Goal: Task Accomplishment & Management: Use online tool/utility

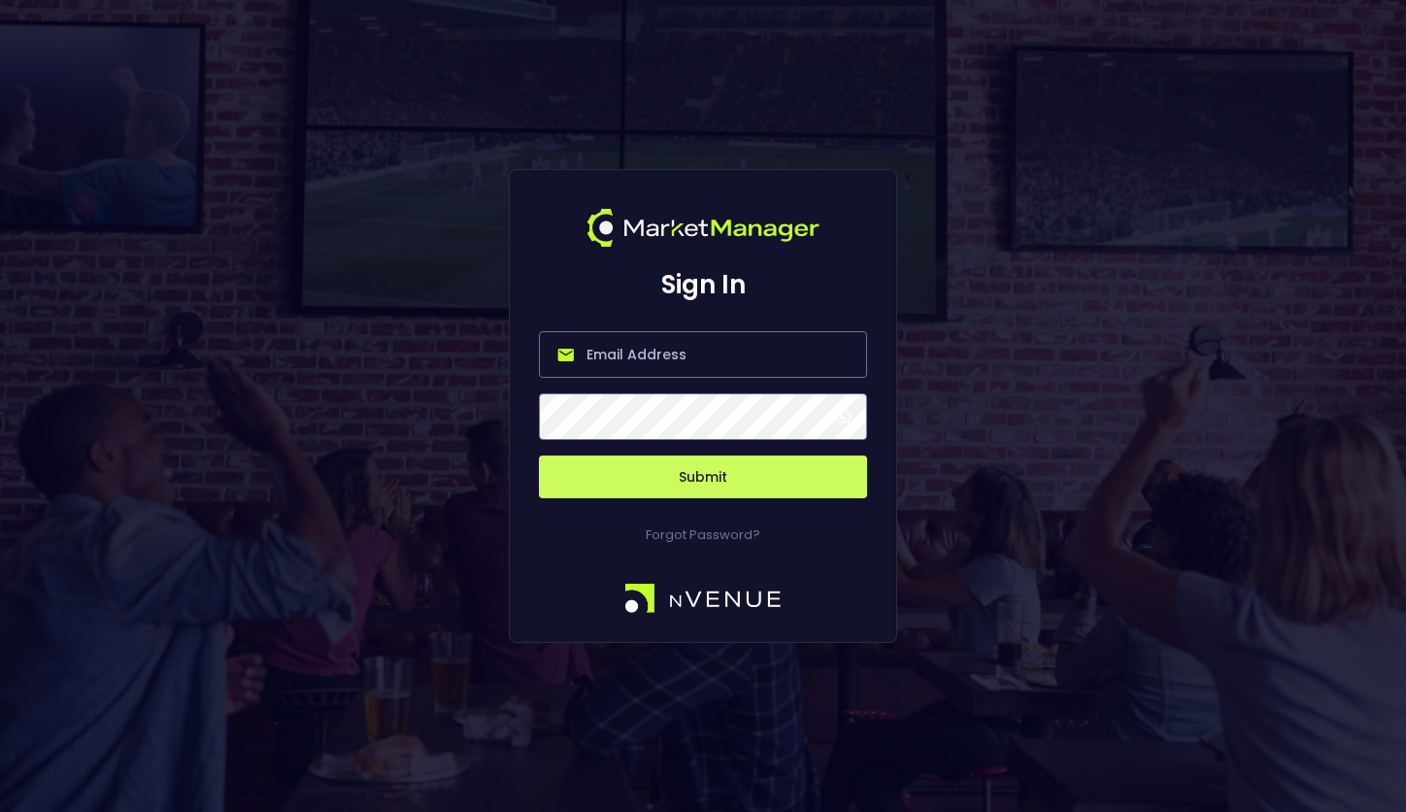
type input "salim@nvenue.com"
click at [703, 477] on button "Submit" at bounding box center [703, 477] width 328 height 43
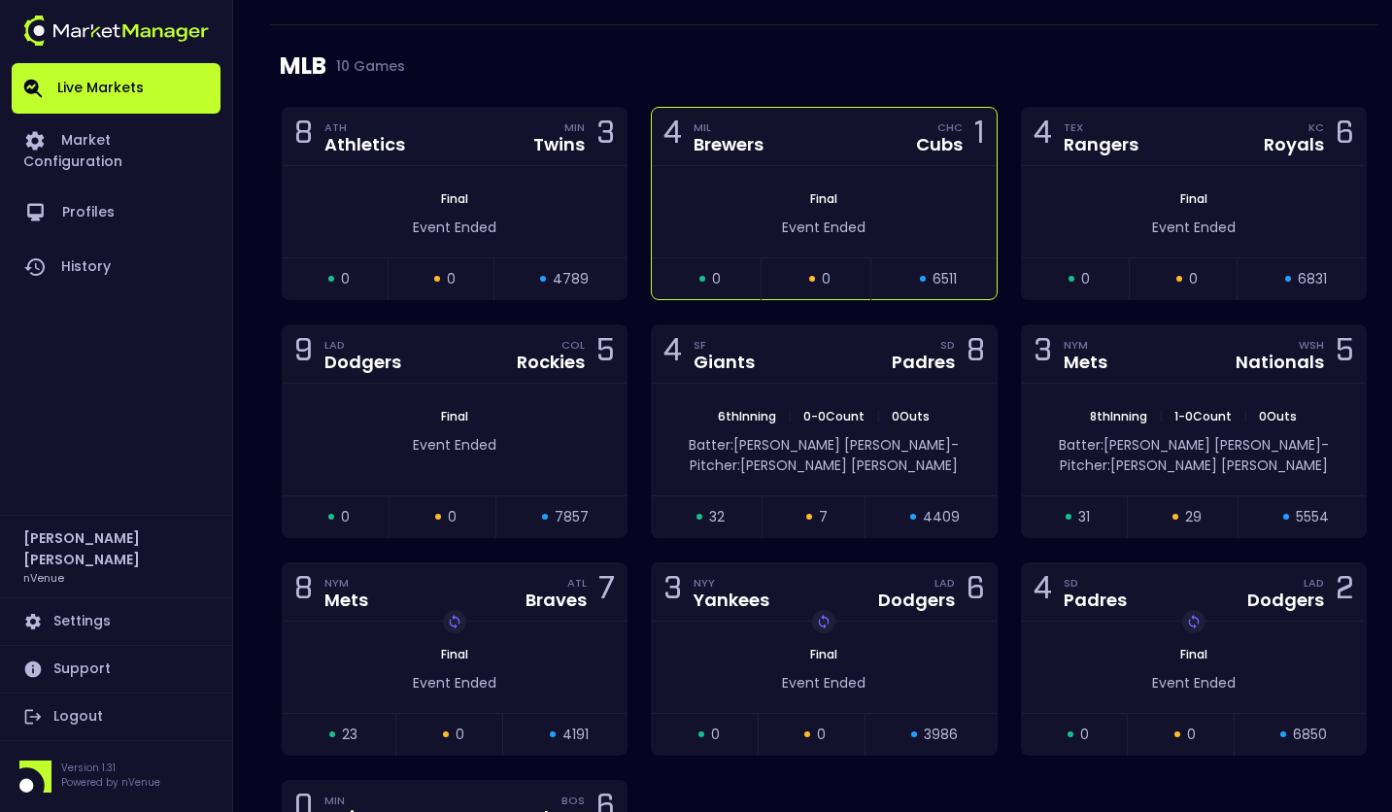
scroll to position [2068, 0]
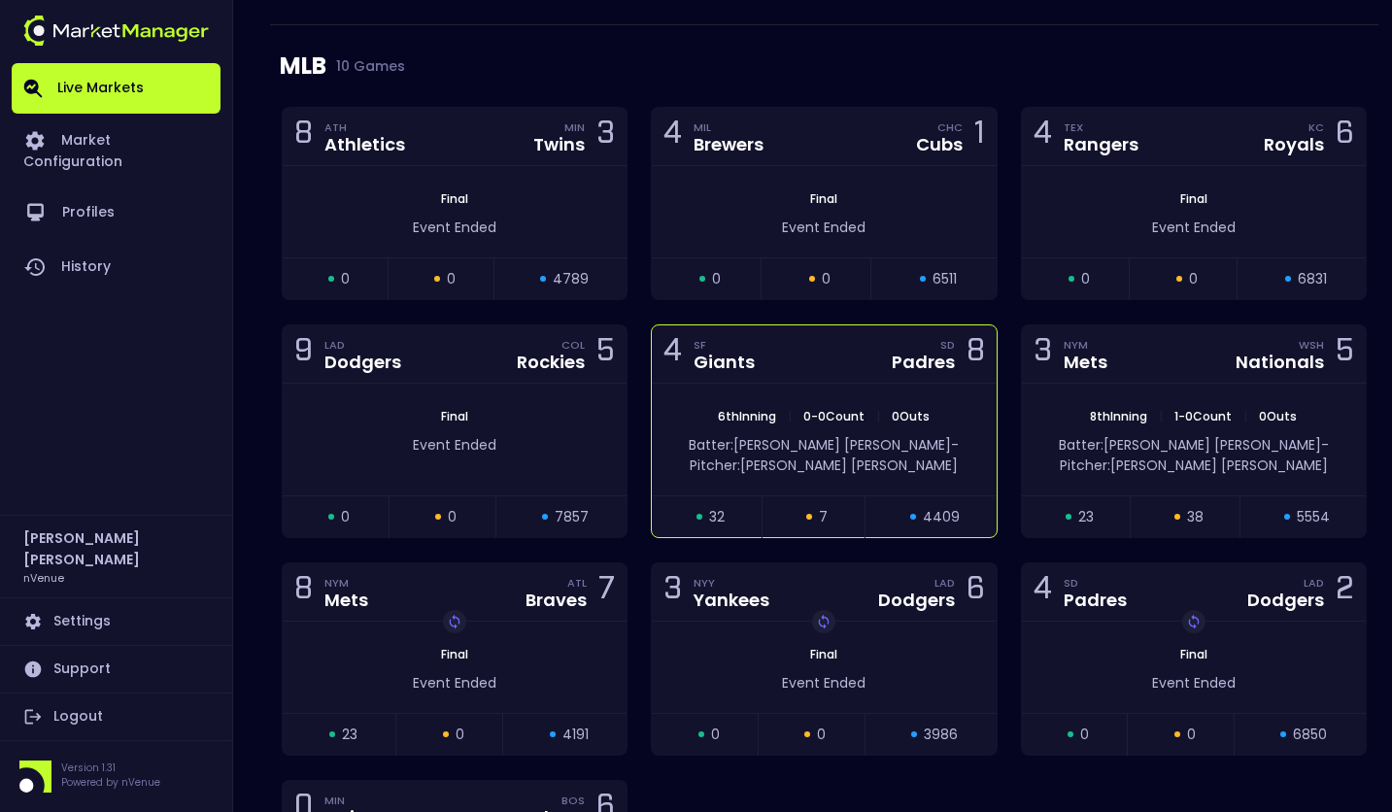
click at [761, 356] on div "4 SF Giants" at bounding box center [714, 354] width 103 height 26
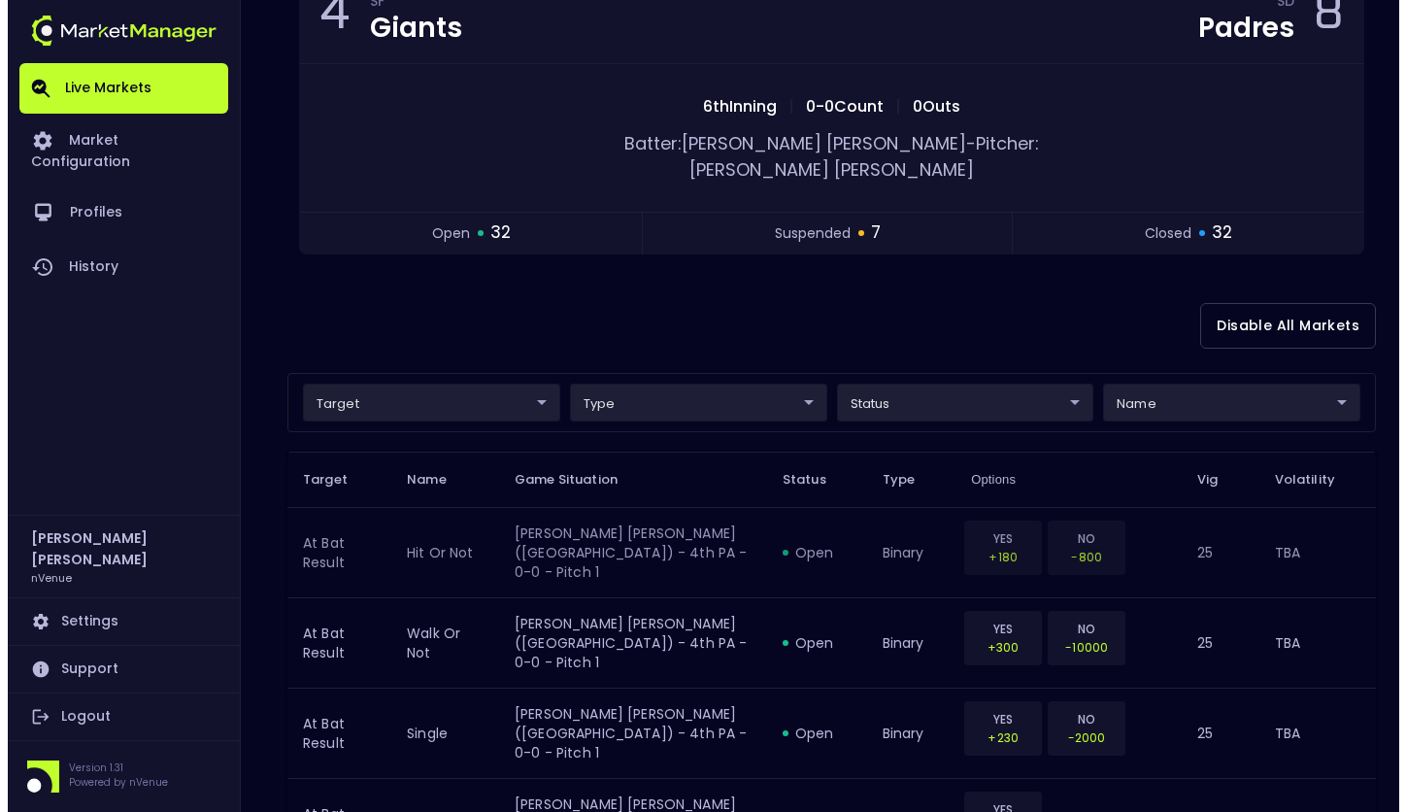
scroll to position [247, 0]
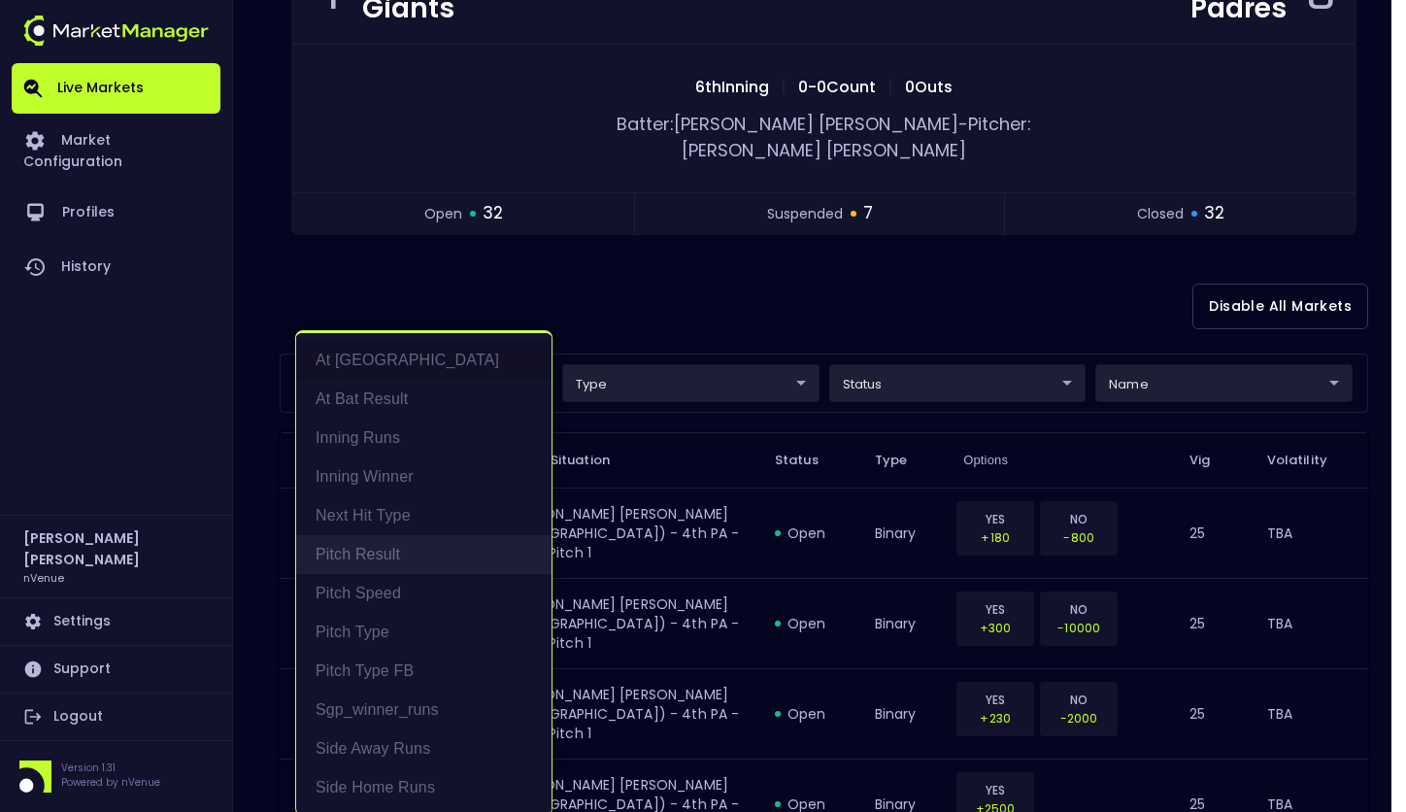
click at [383, 566] on li "Pitch Result" at bounding box center [423, 554] width 255 height 39
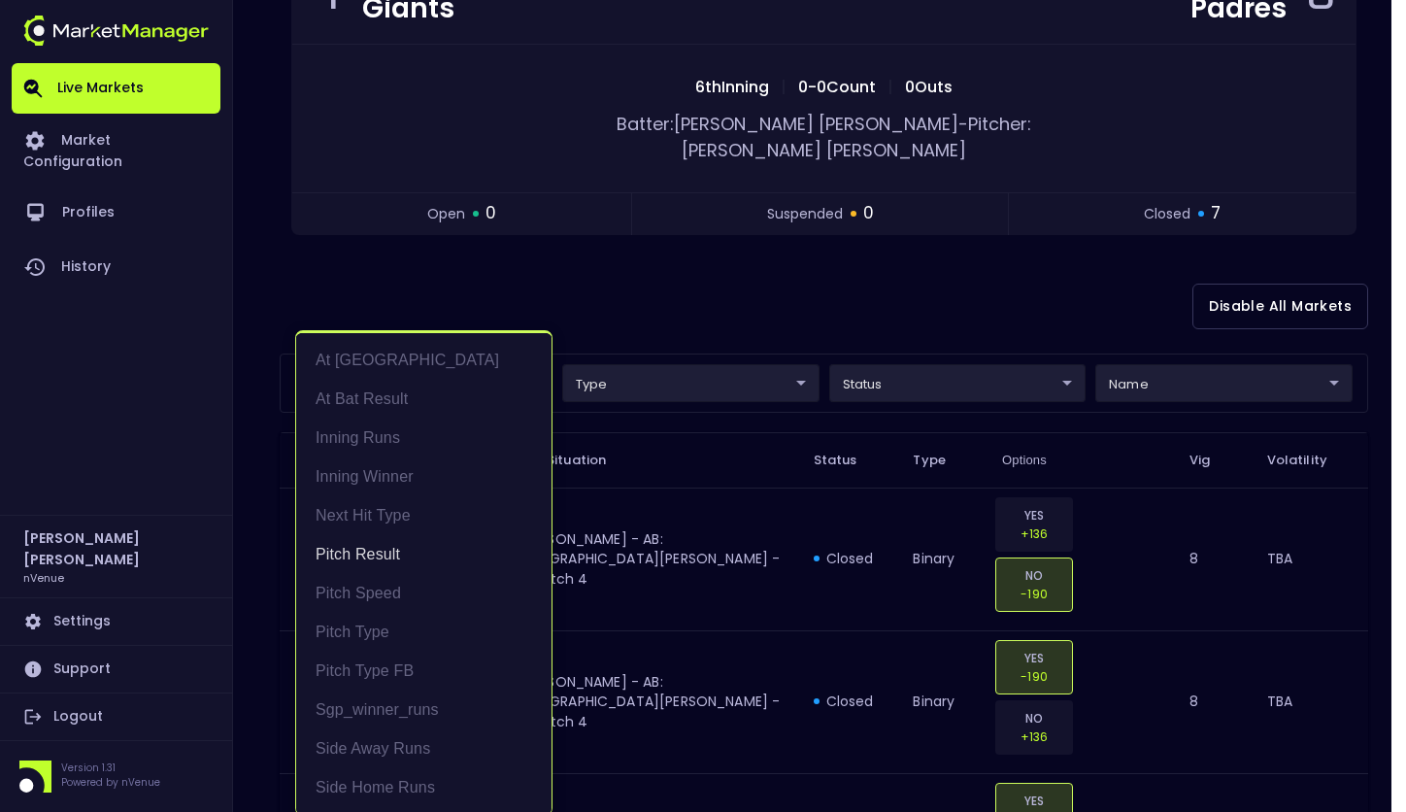
scroll to position [4, 0]
click at [626, 332] on div at bounding box center [703, 406] width 1406 height 812
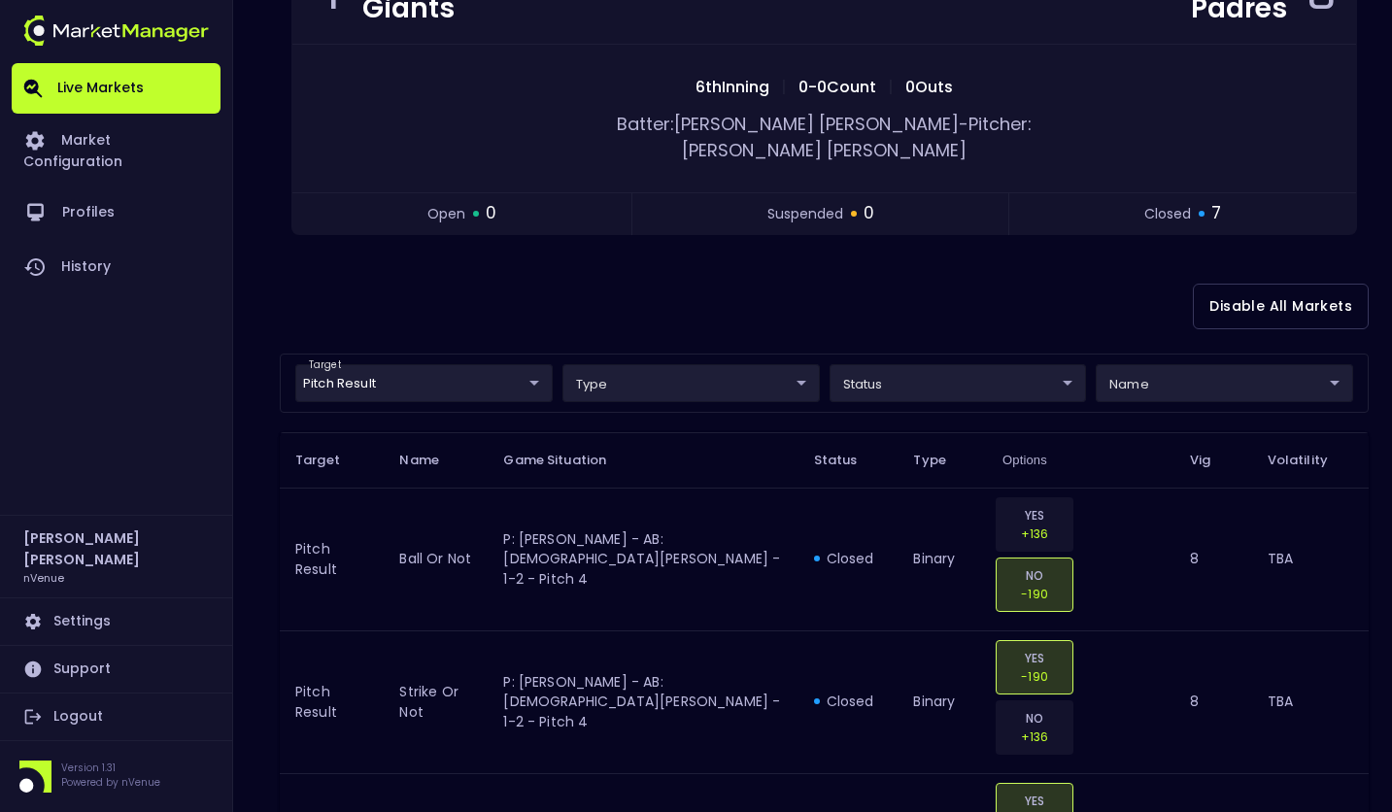
click at [660, 323] on div "Disable All Markets" at bounding box center [824, 306] width 1089 height 94
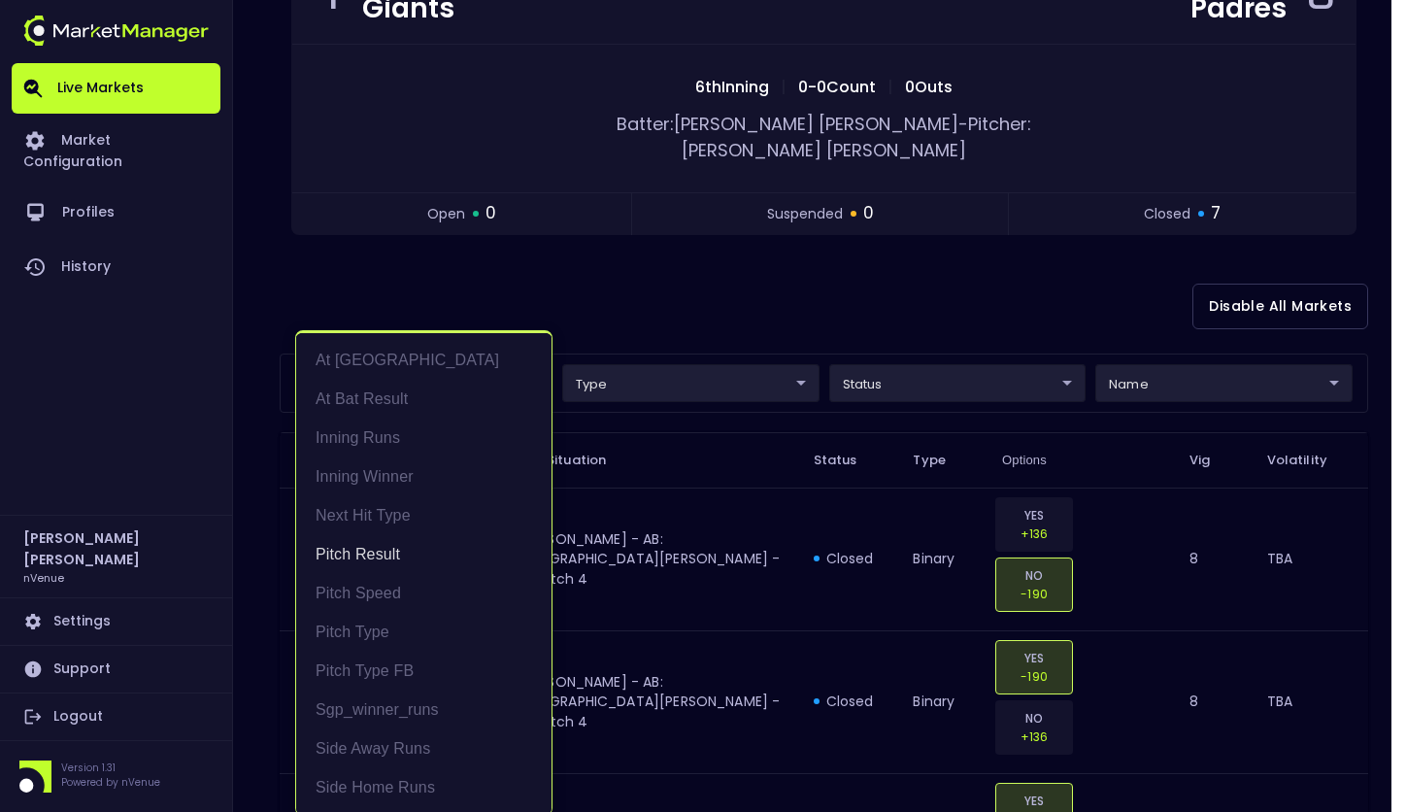
click at [488, 349] on body "Live Markets Market Configuration Profiles History Salim Al Kharsa nVenue Setti…" at bounding box center [703, 819] width 1406 height 2133
click at [563, 210] on div at bounding box center [703, 406] width 1406 height 812
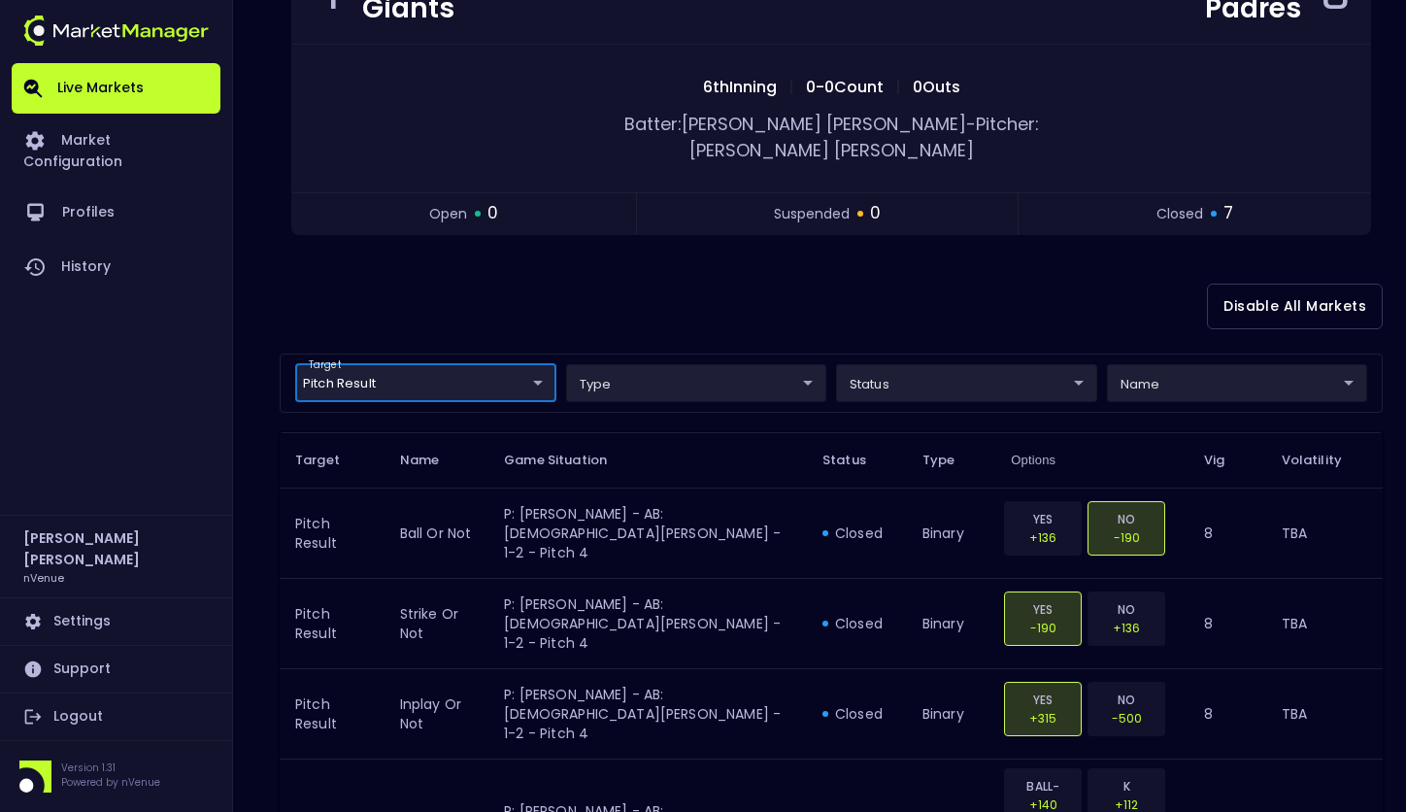
click at [680, 349] on body "Live Markets Market Configuration Profiles History Salim Al Kharsa nVenue Setti…" at bounding box center [703, 564] width 1406 height 1622
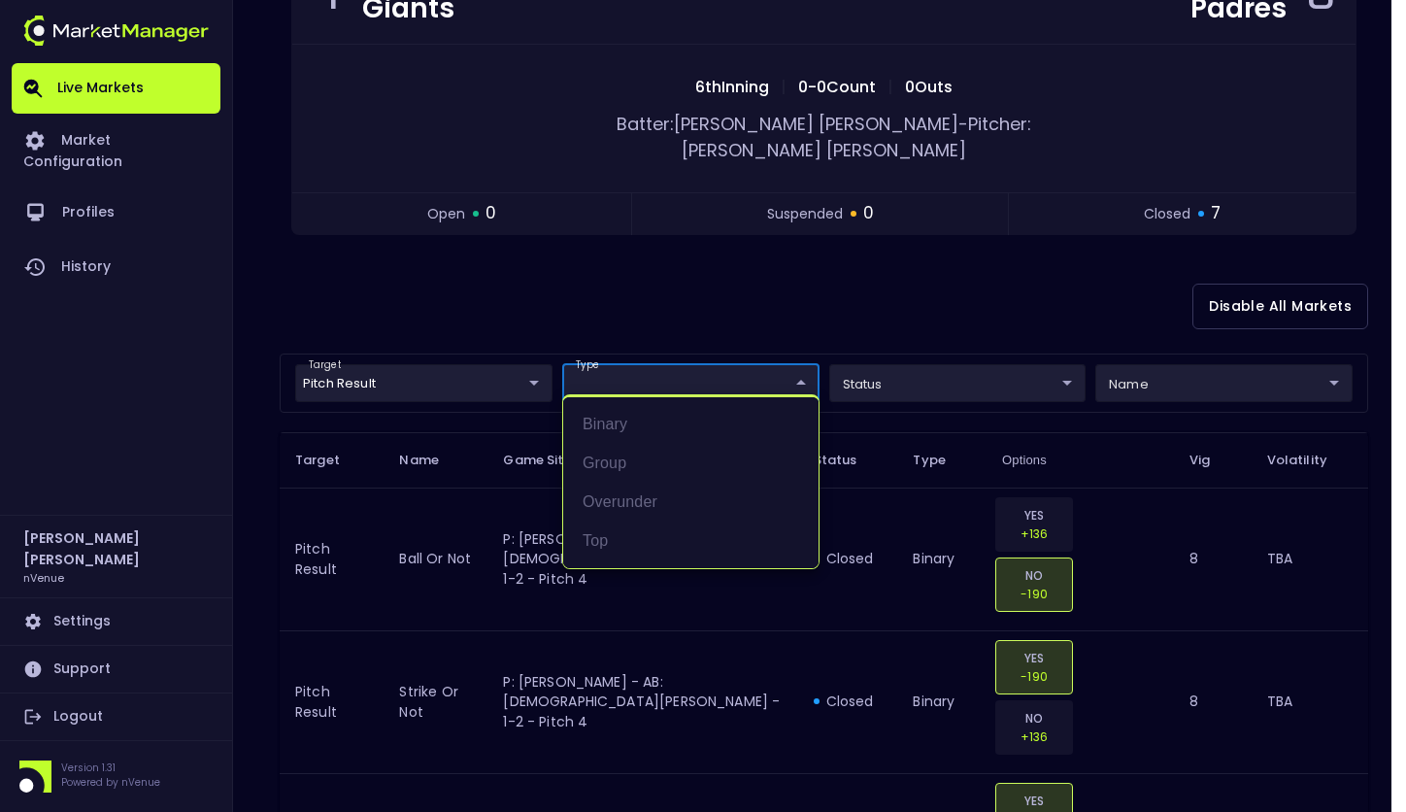
click at [470, 362] on div at bounding box center [703, 406] width 1406 height 812
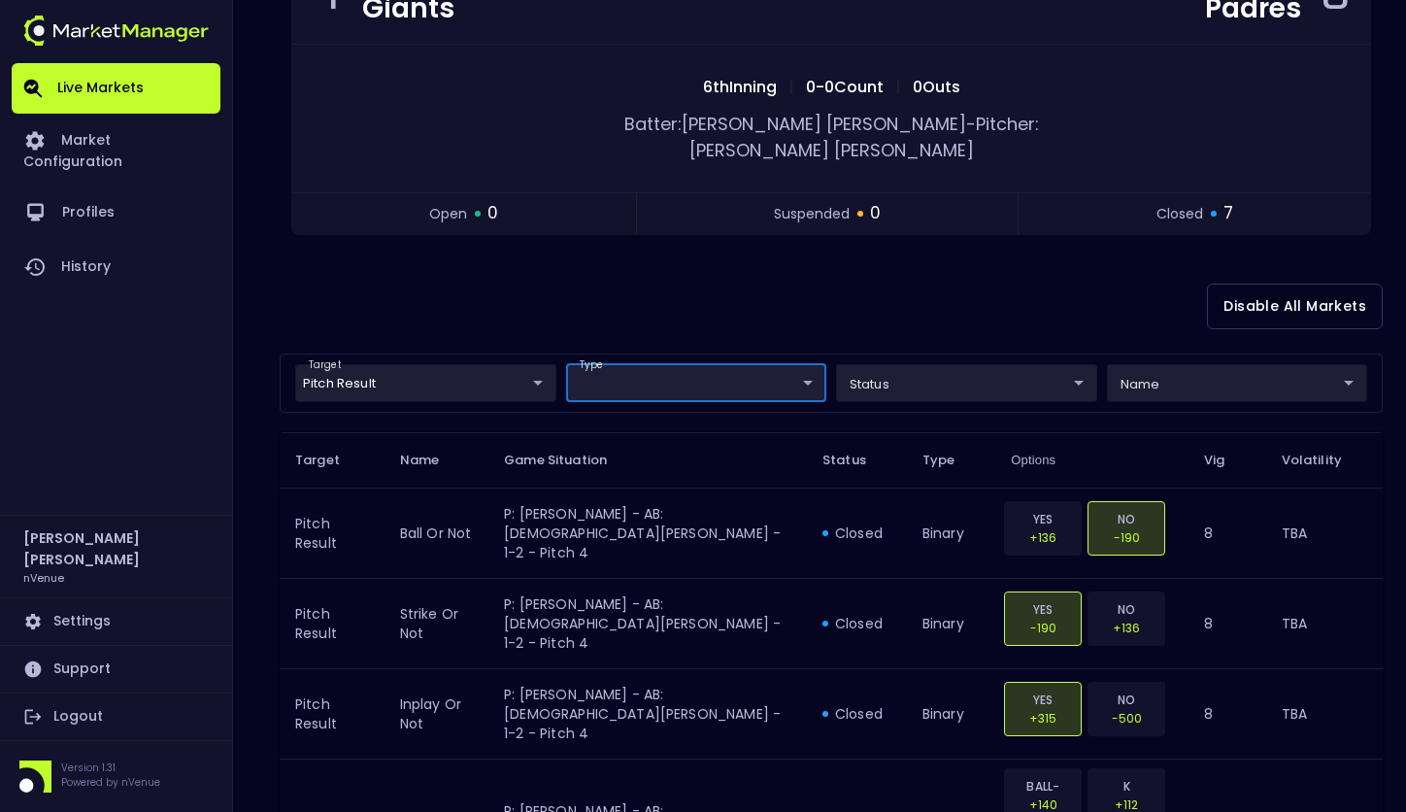
click at [455, 341] on body "Live Markets Market Configuration Profiles History Salim Al Kharsa nVenue Setti…" at bounding box center [703, 564] width 1406 height 1622
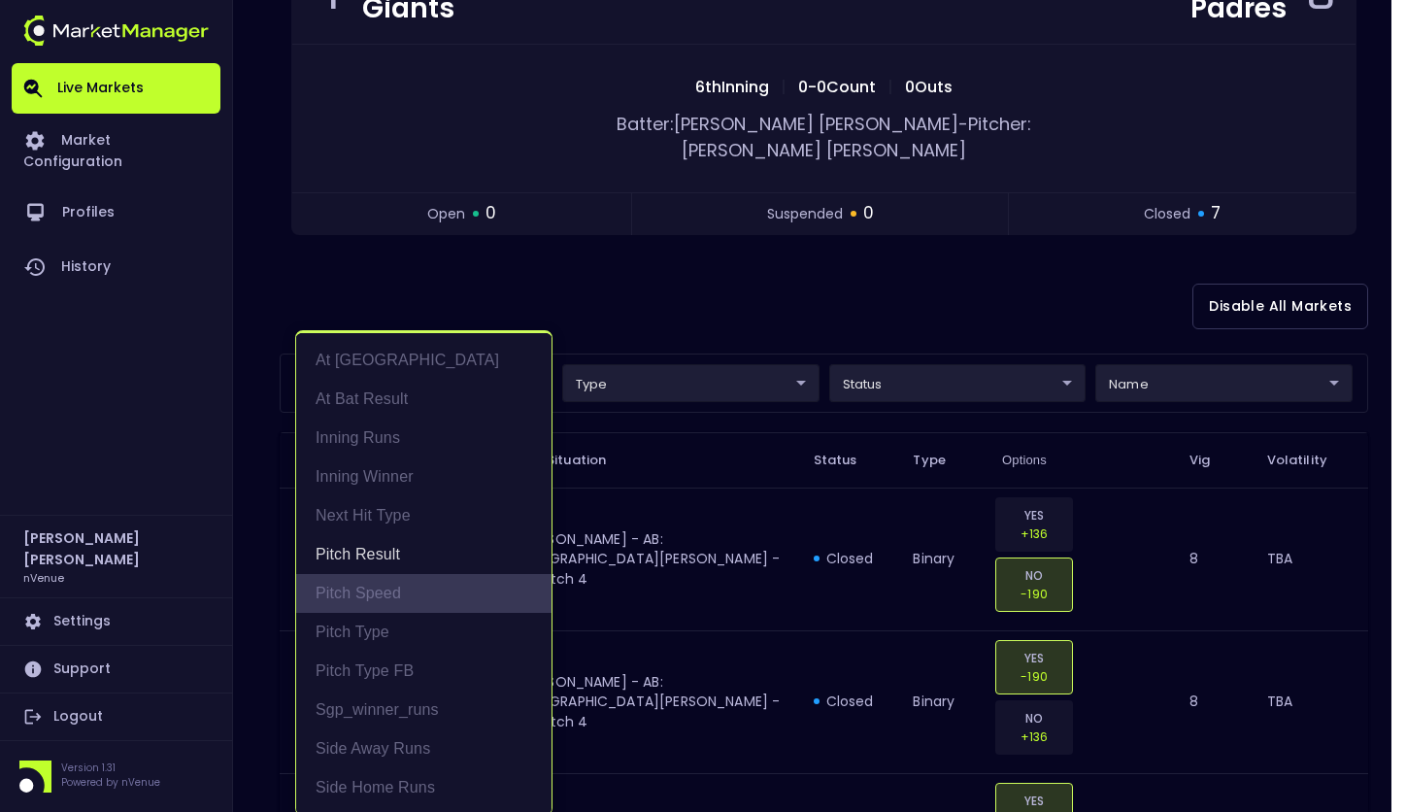
click at [371, 590] on li "Pitch Speed" at bounding box center [423, 593] width 255 height 39
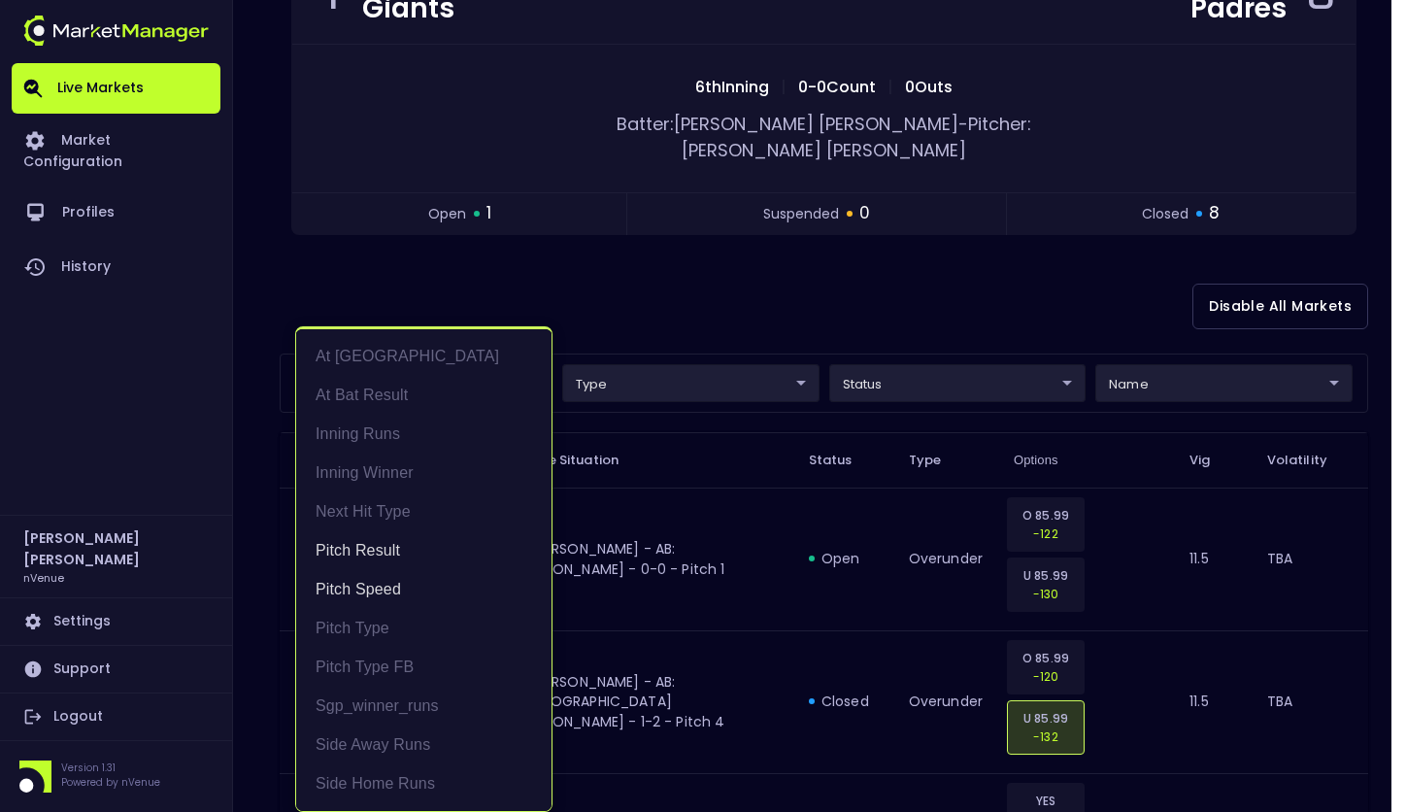
click at [689, 288] on div at bounding box center [703, 406] width 1406 height 812
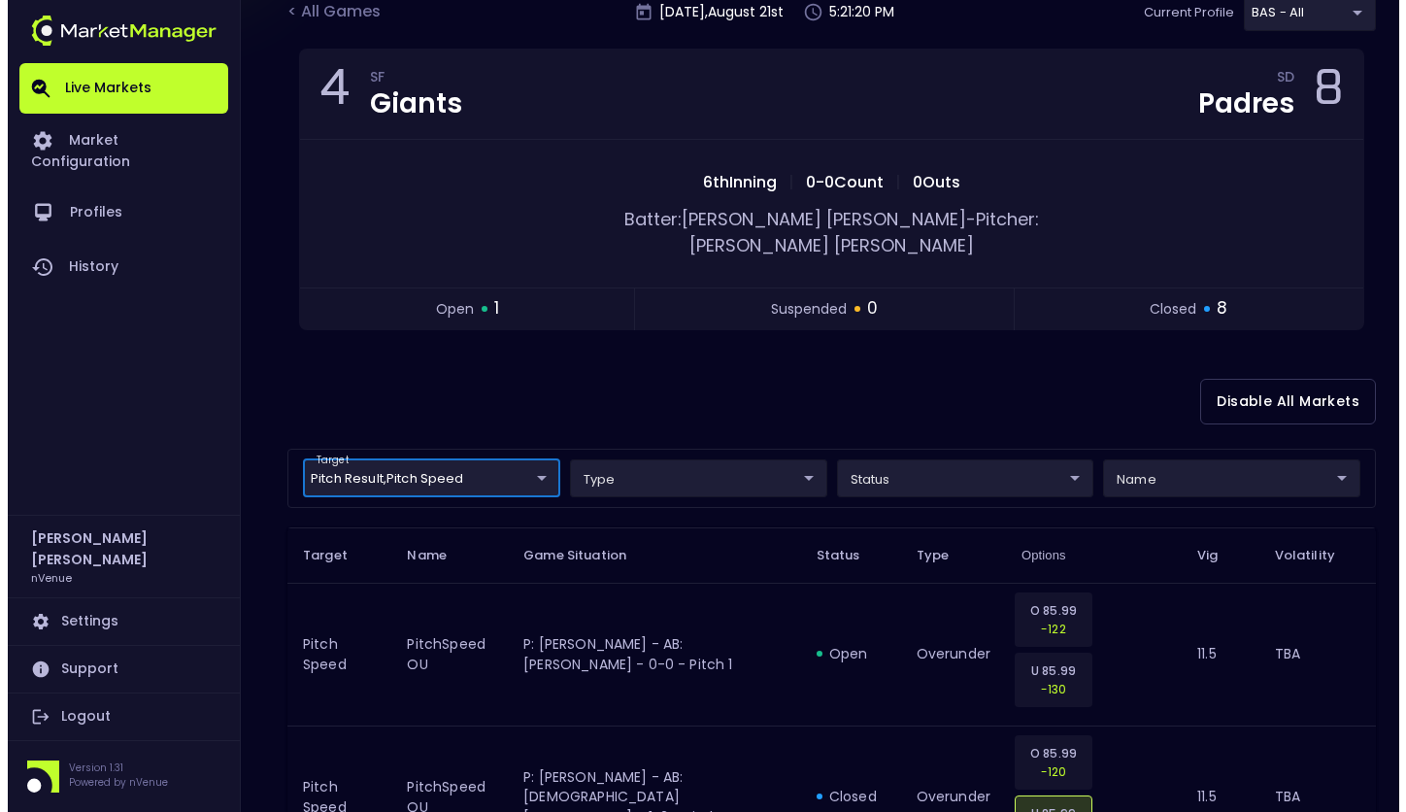
scroll to position [152, 0]
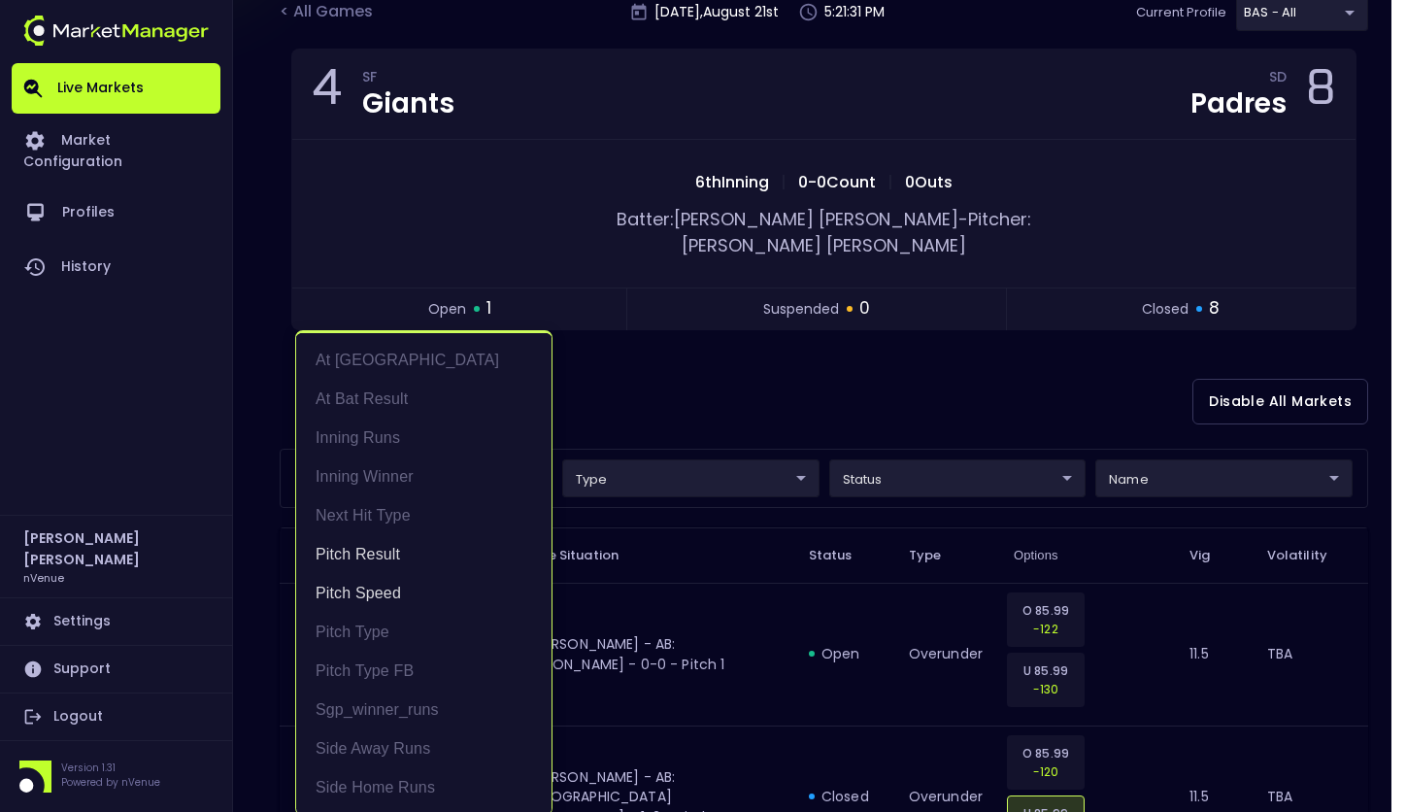
click at [407, 582] on li "Pitch Speed" at bounding box center [423, 593] width 255 height 39
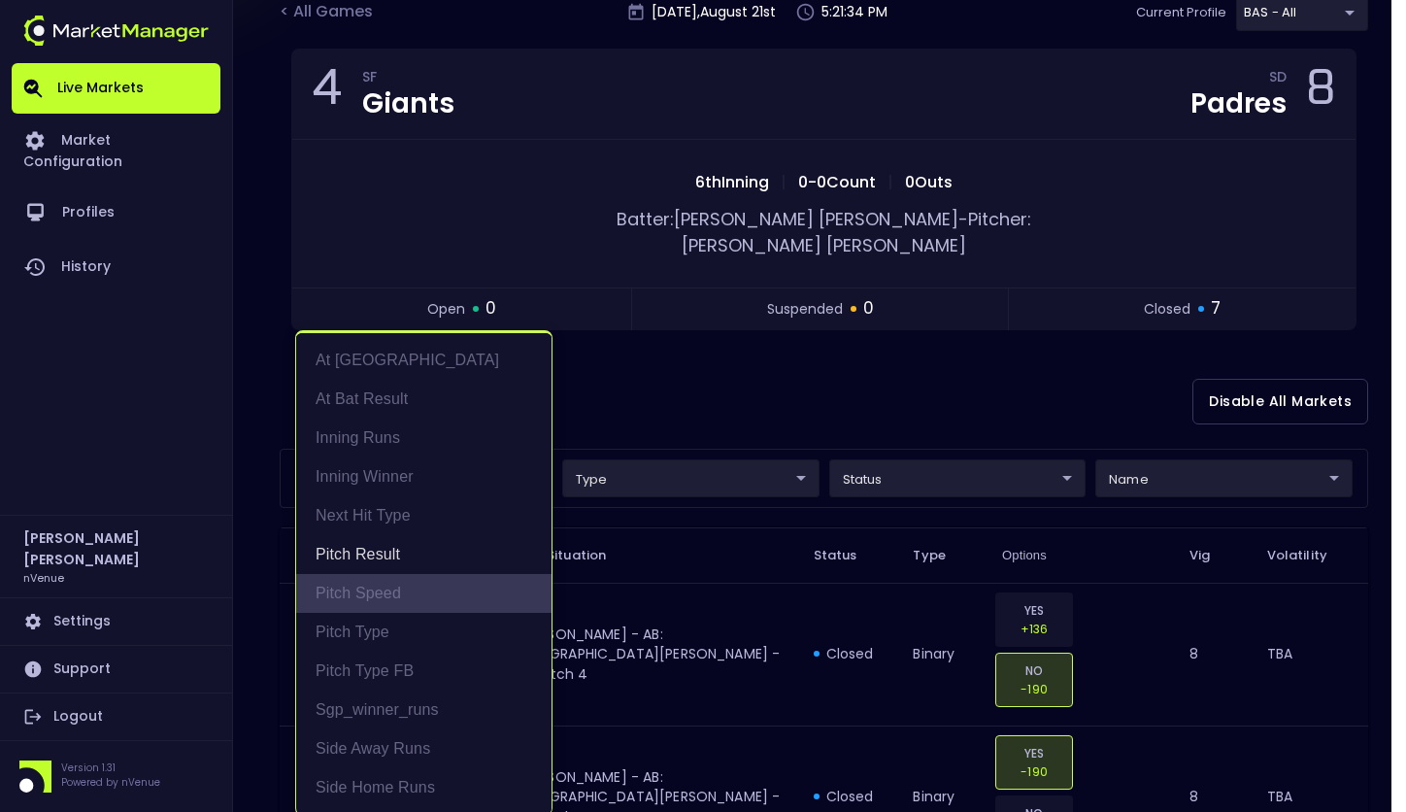
click at [405, 582] on li "Pitch Speed" at bounding box center [423, 593] width 255 height 39
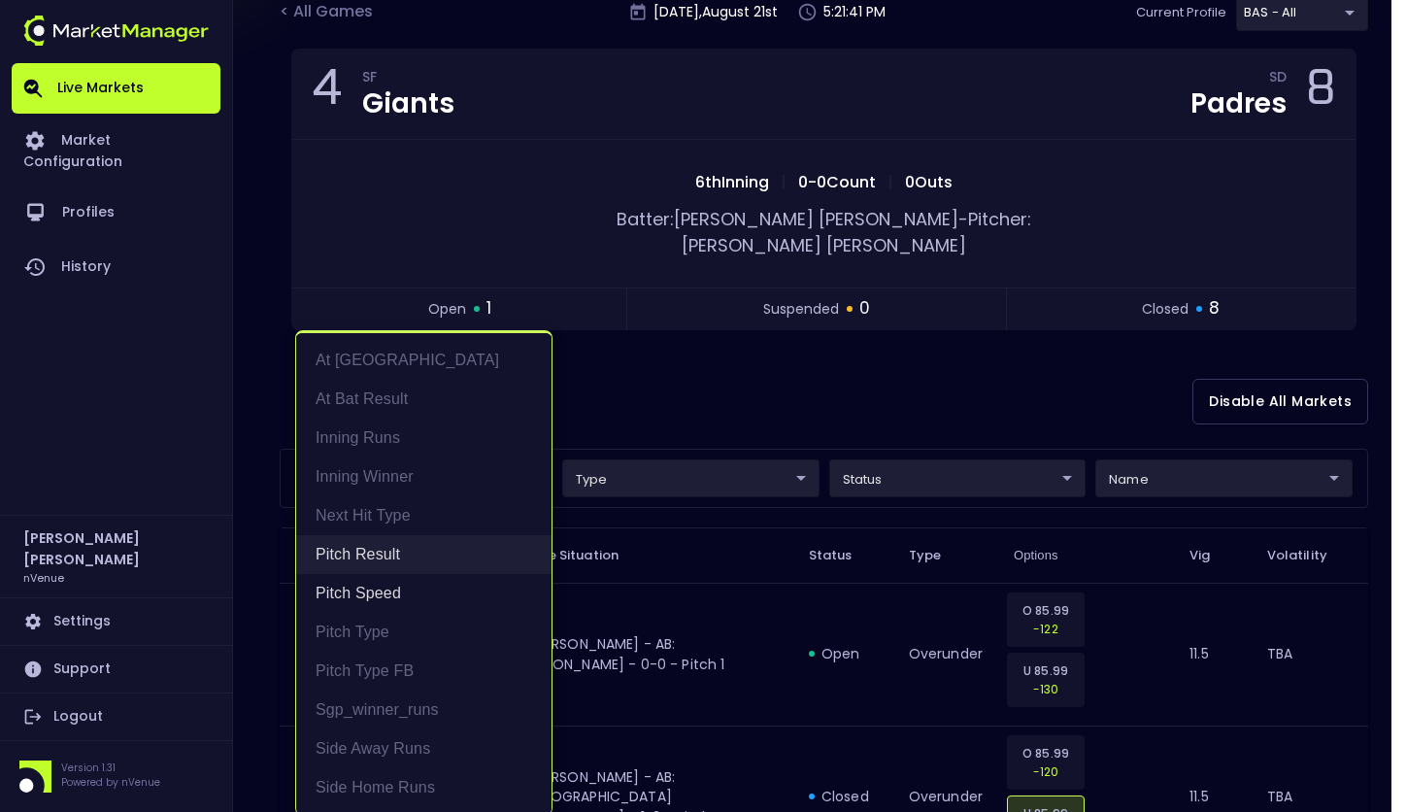
click at [417, 557] on li "Pitch Result" at bounding box center [423, 554] width 255 height 39
type input "Pitch Speed"
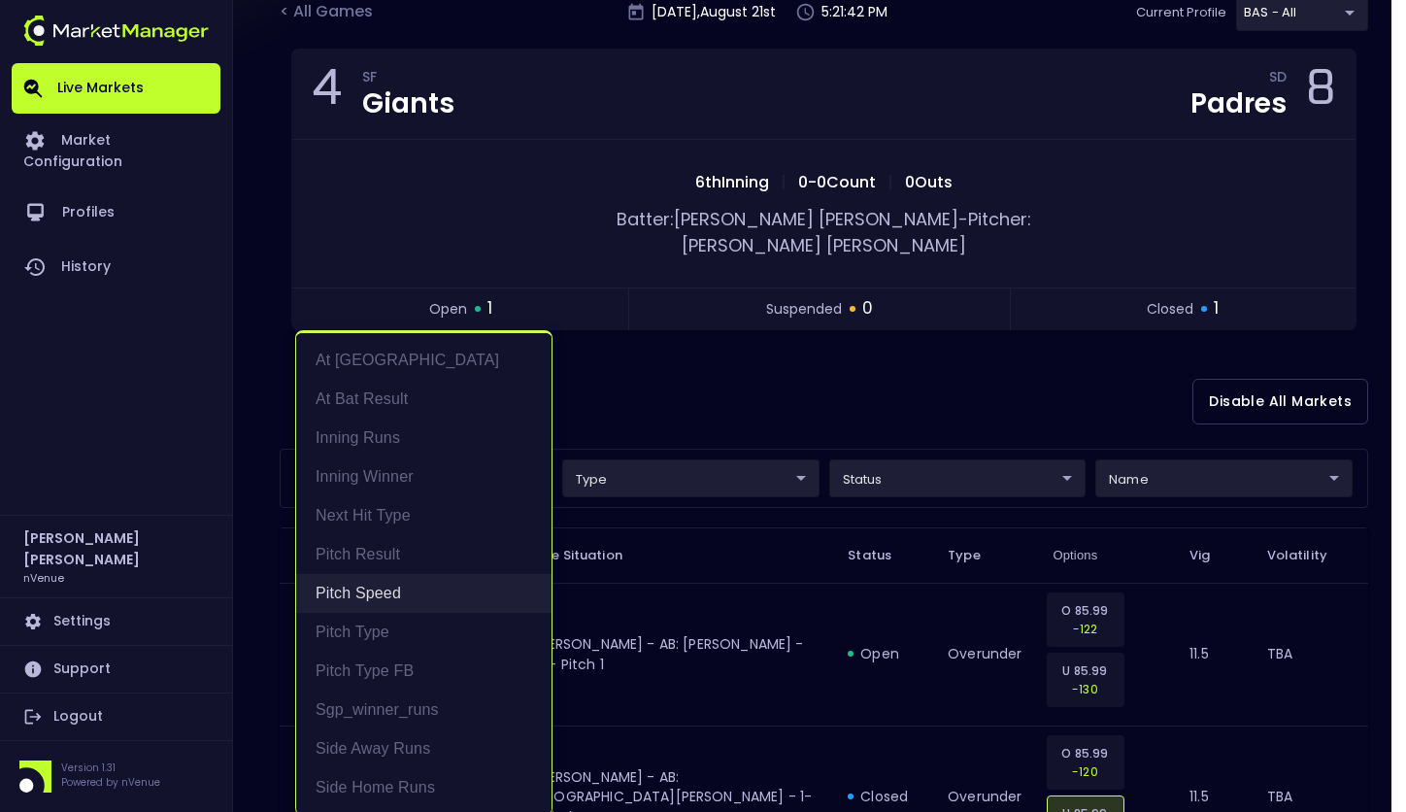
click at [403, 578] on li "Pitch Speed" at bounding box center [423, 593] width 255 height 39
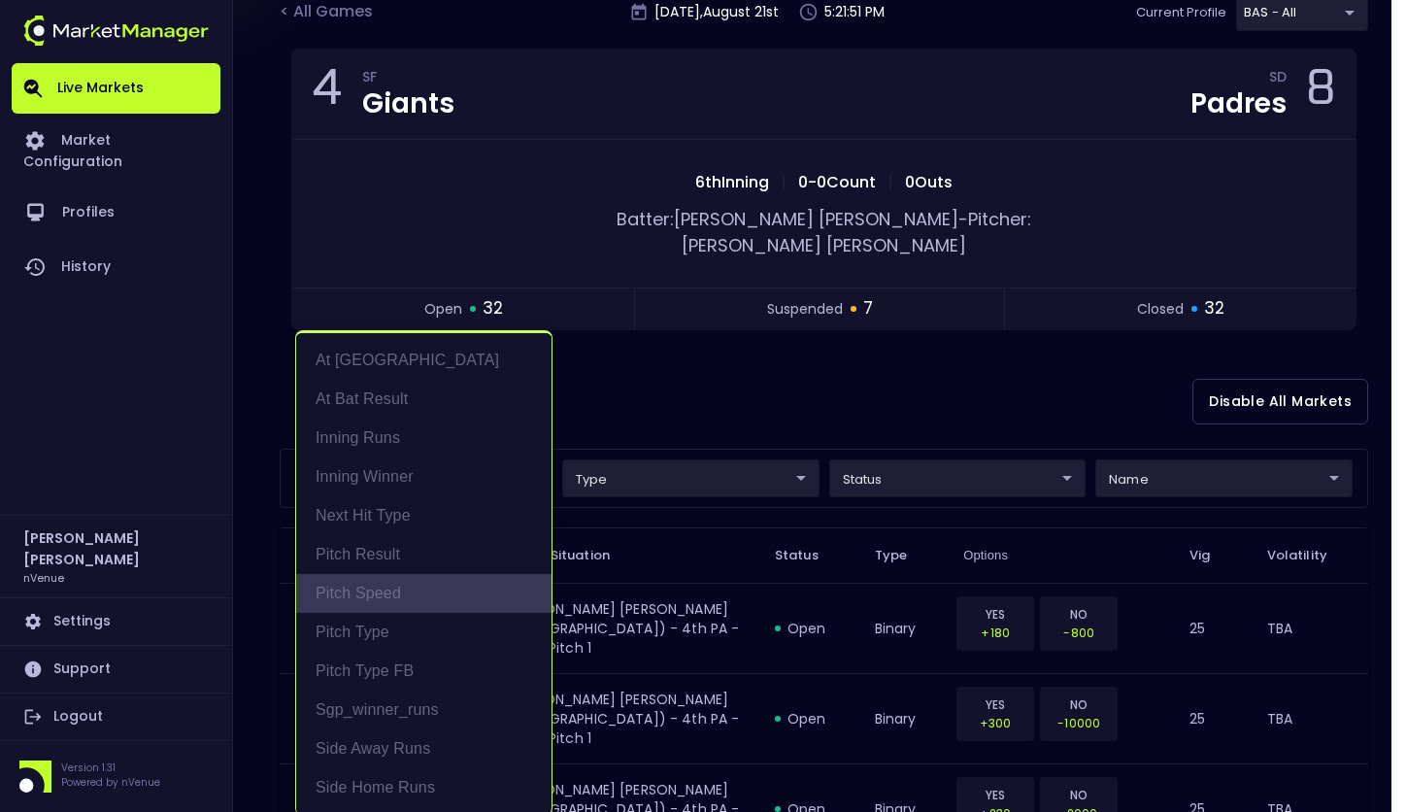
click at [376, 589] on li "Pitch Speed" at bounding box center [423, 593] width 255 height 39
type input "Pitch Speed"
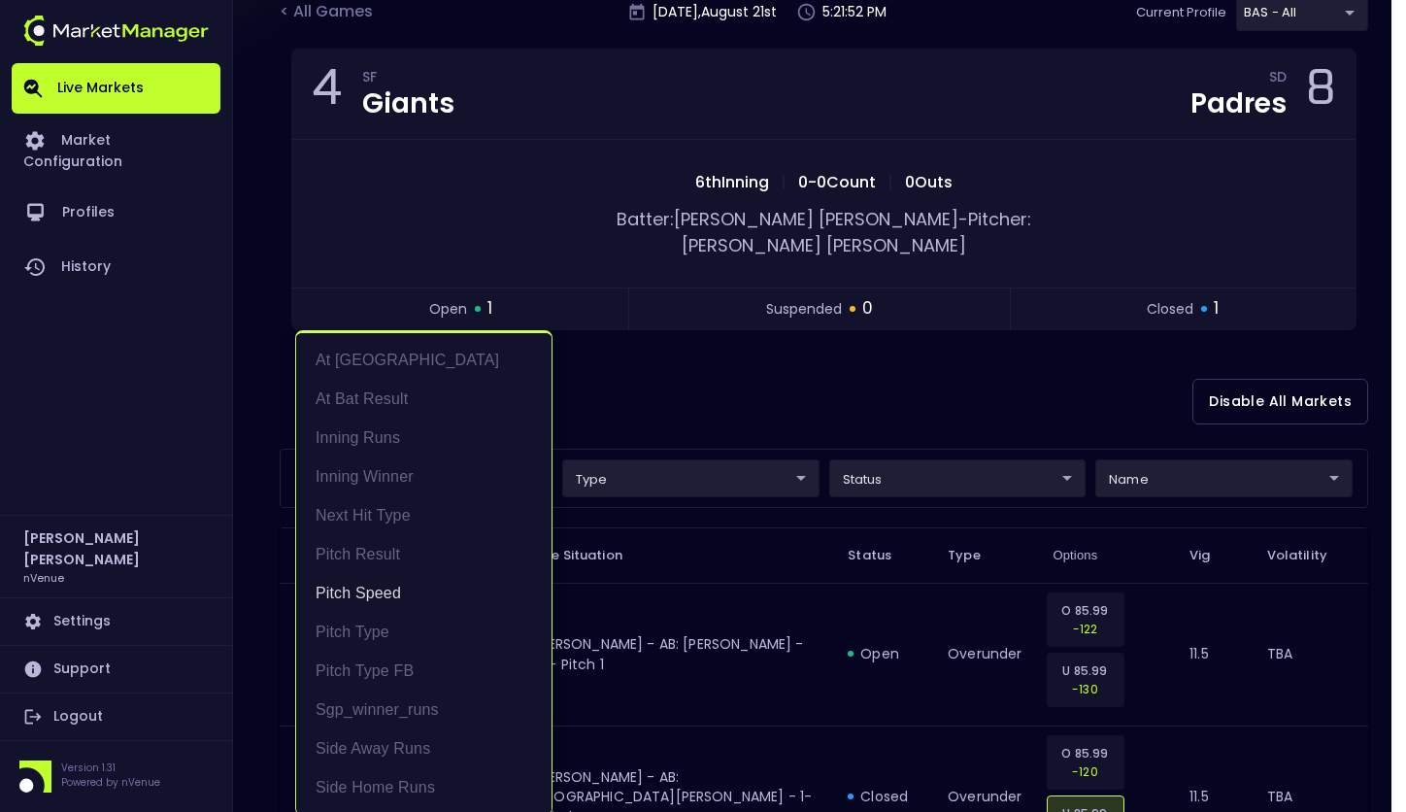
click at [810, 387] on div at bounding box center [703, 406] width 1406 height 812
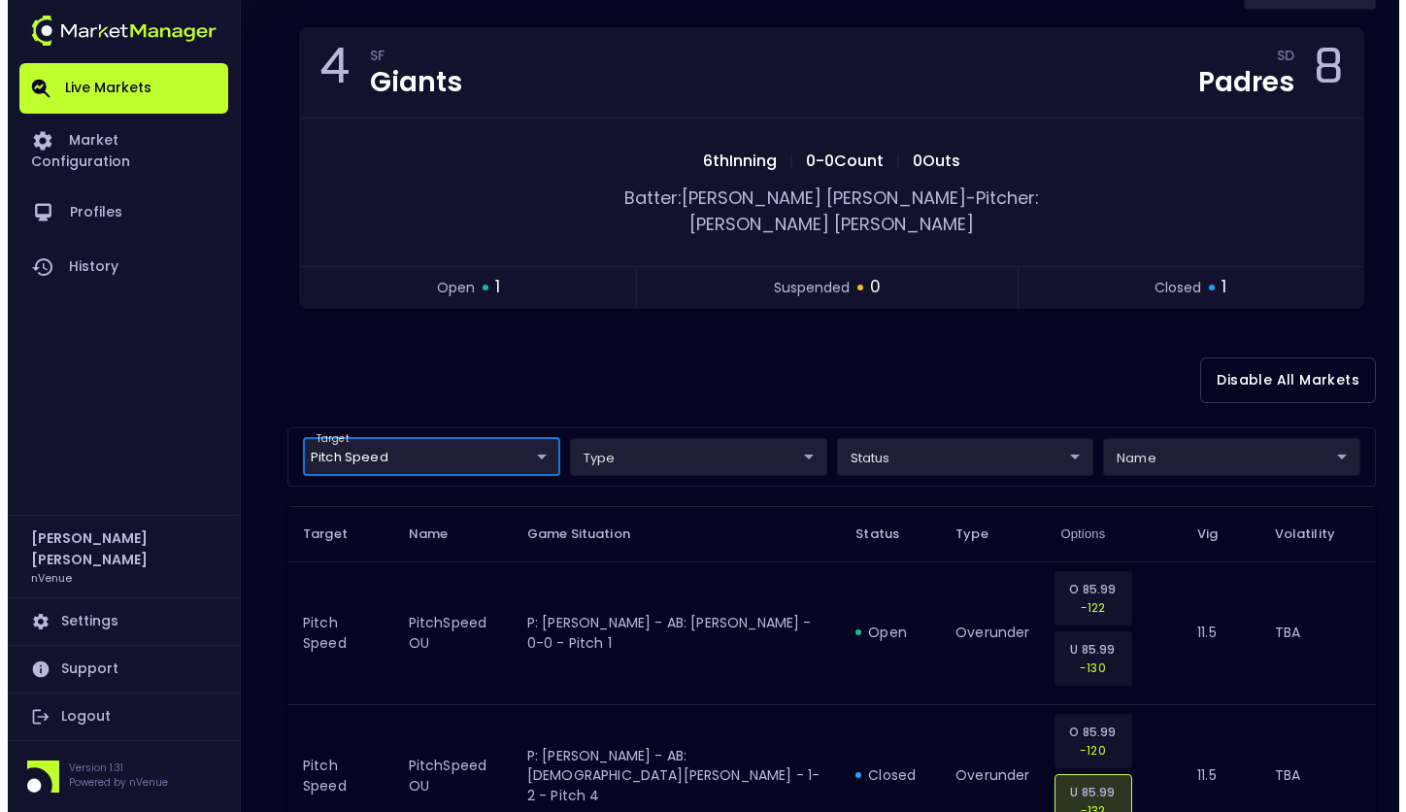
scroll to position [235, 0]
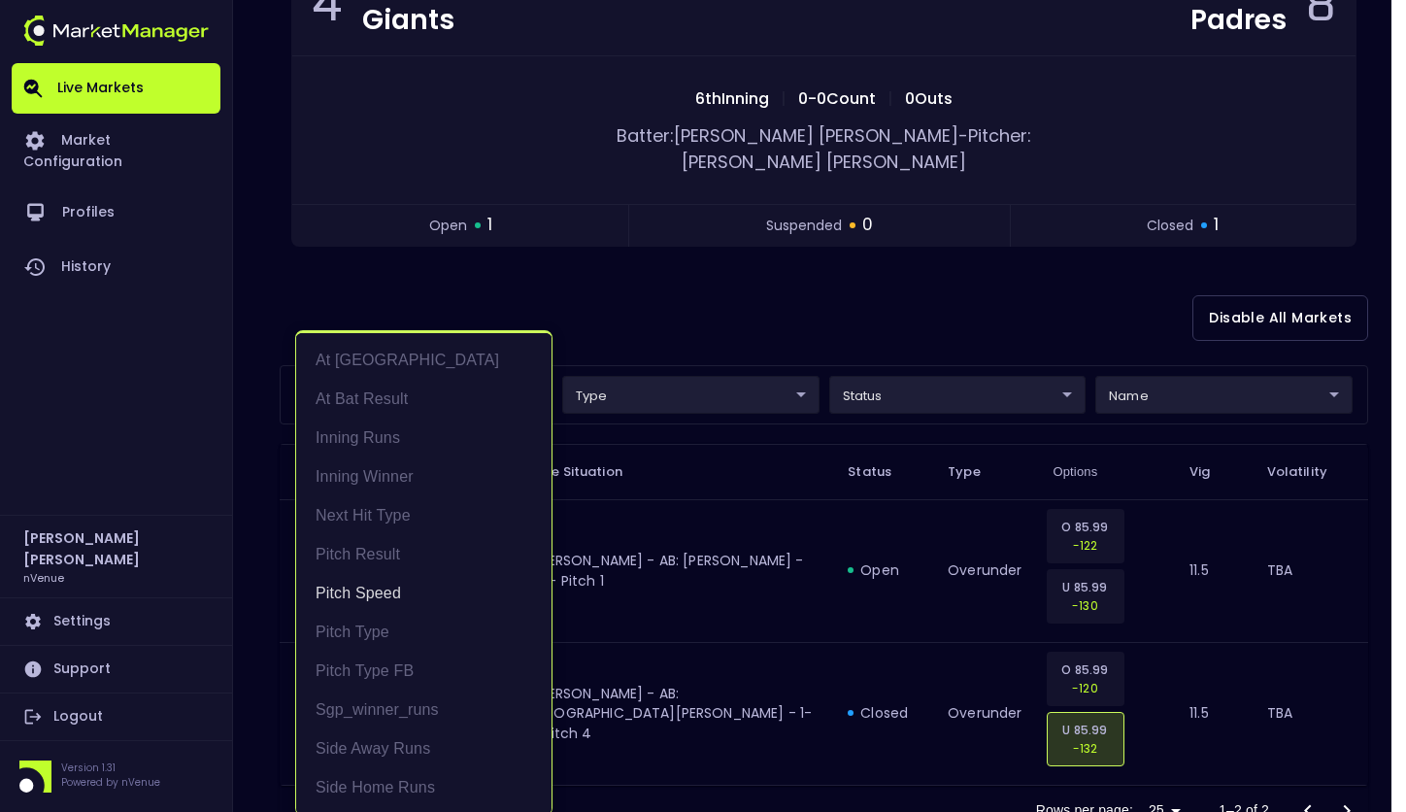
click at [438, 378] on body "Live Markets Market Configuration Profiles History Salim Al Kharsa nVenue Setti…" at bounding box center [703, 324] width 1406 height 1118
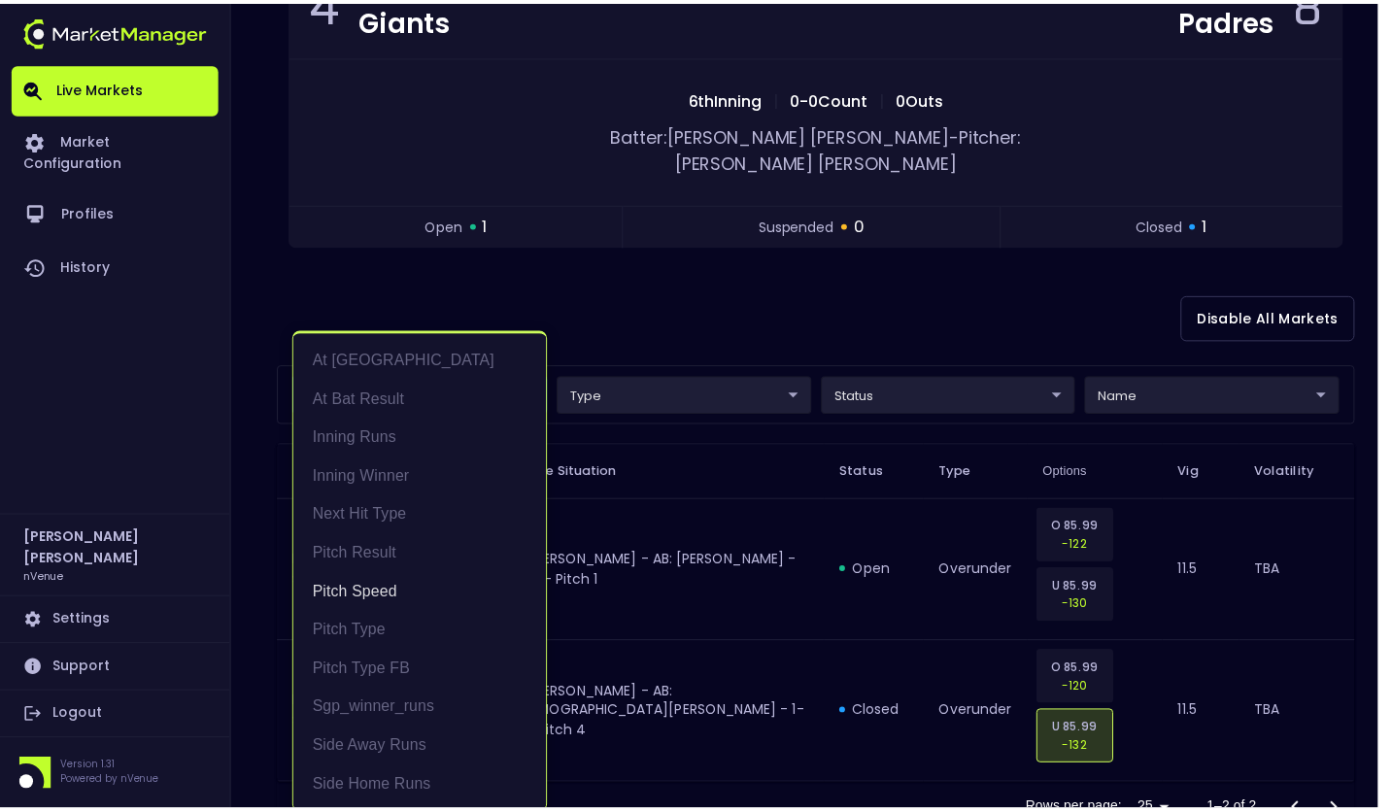
scroll to position [4, 0]
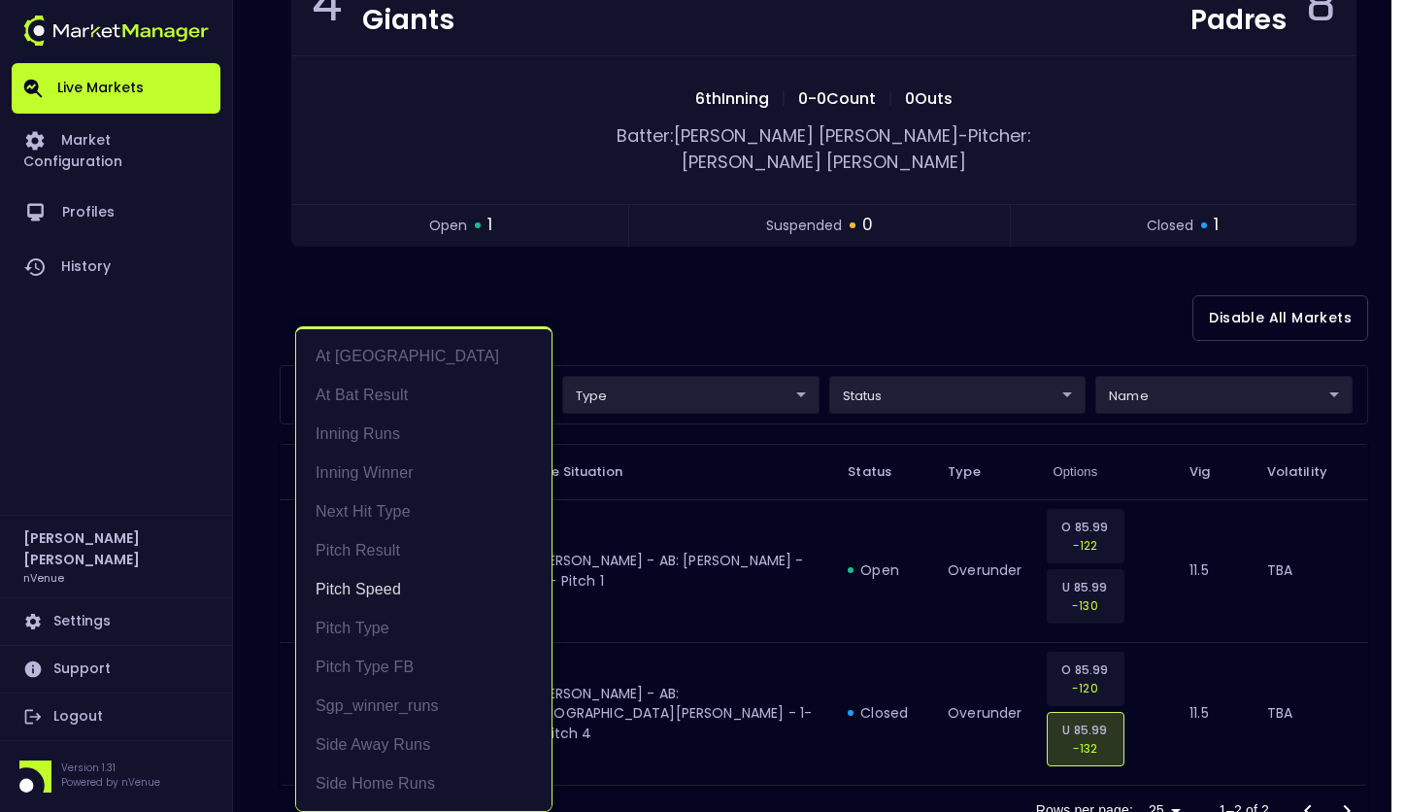
click at [842, 320] on div at bounding box center [703, 406] width 1406 height 812
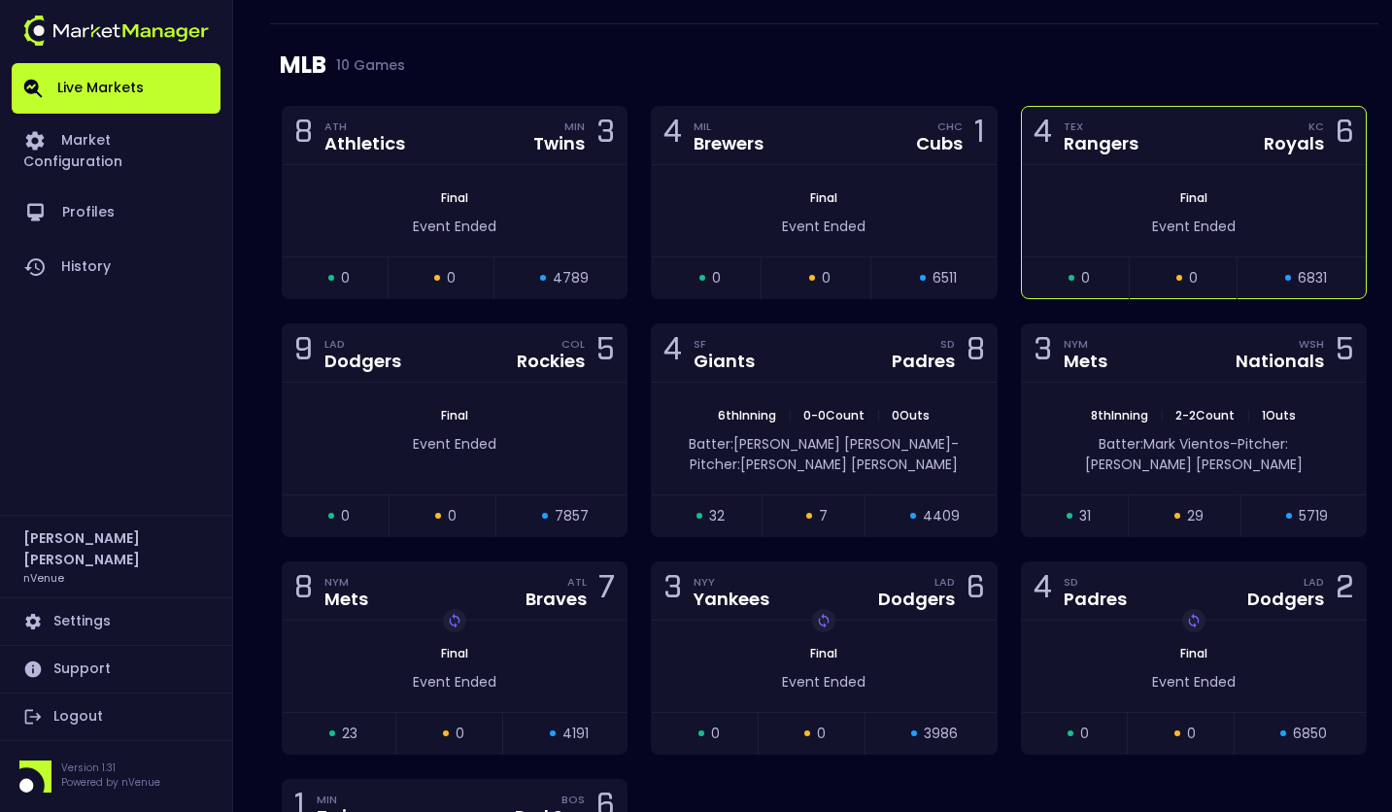
scroll to position [2016, 0]
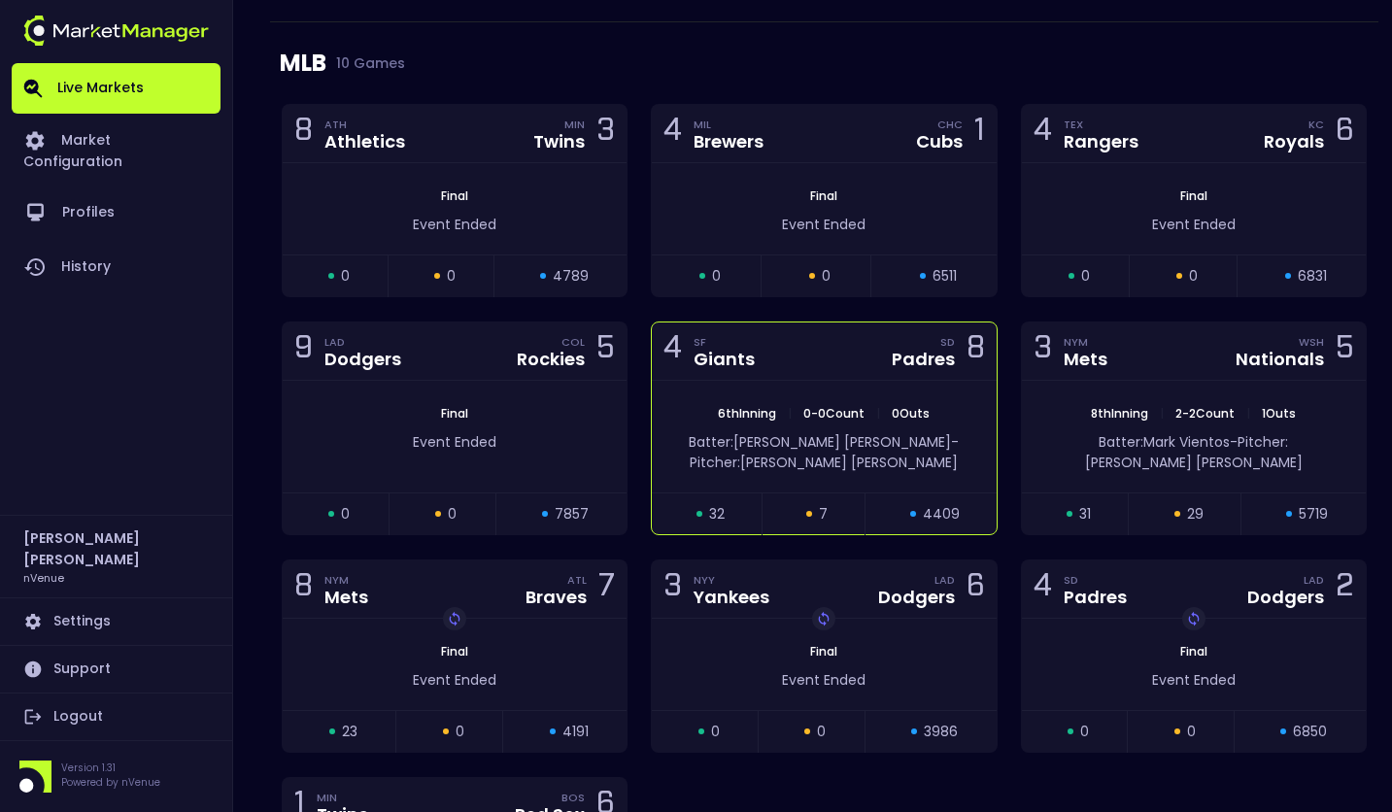
click at [862, 338] on div "4 SF Giants SD Padres 8" at bounding box center [824, 351] width 344 height 58
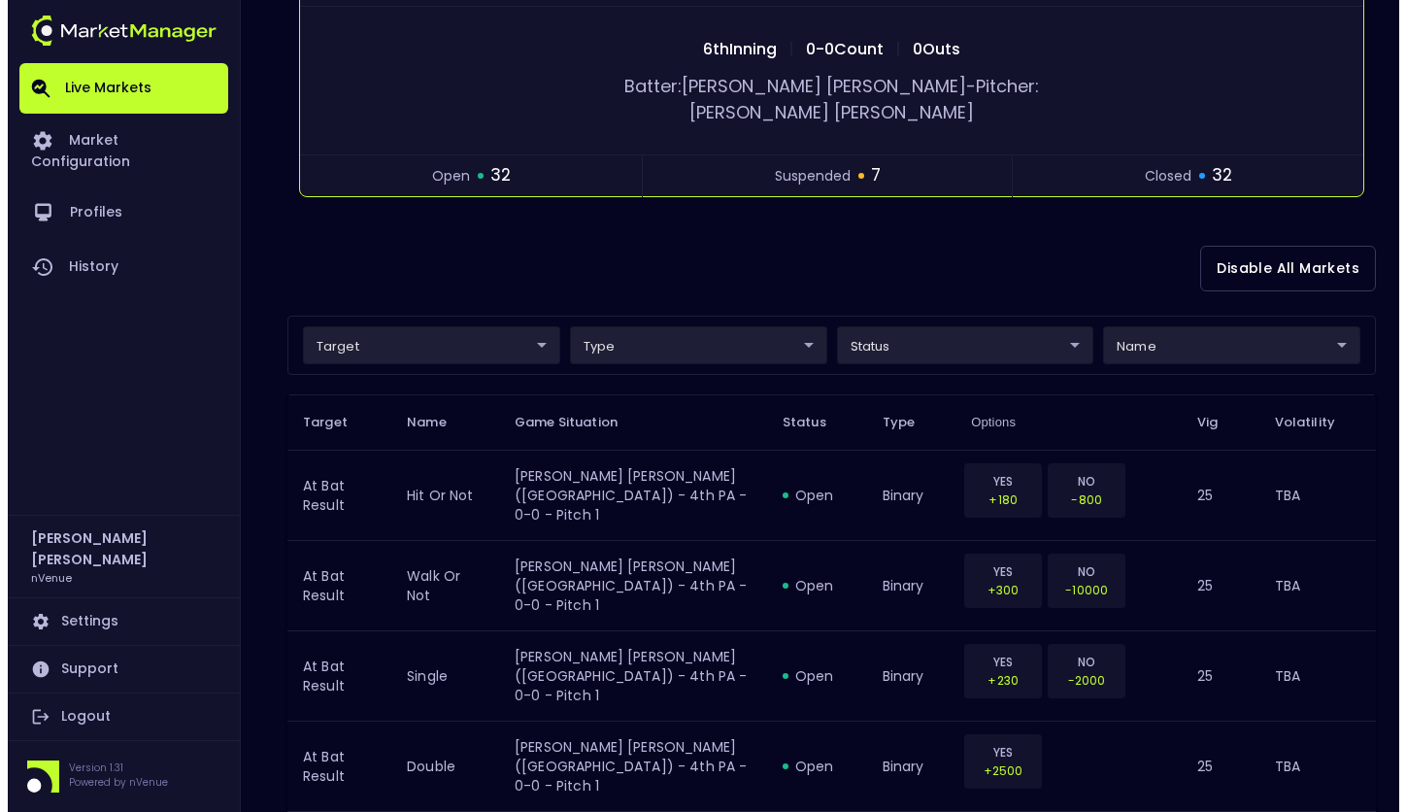
scroll to position [288, 0]
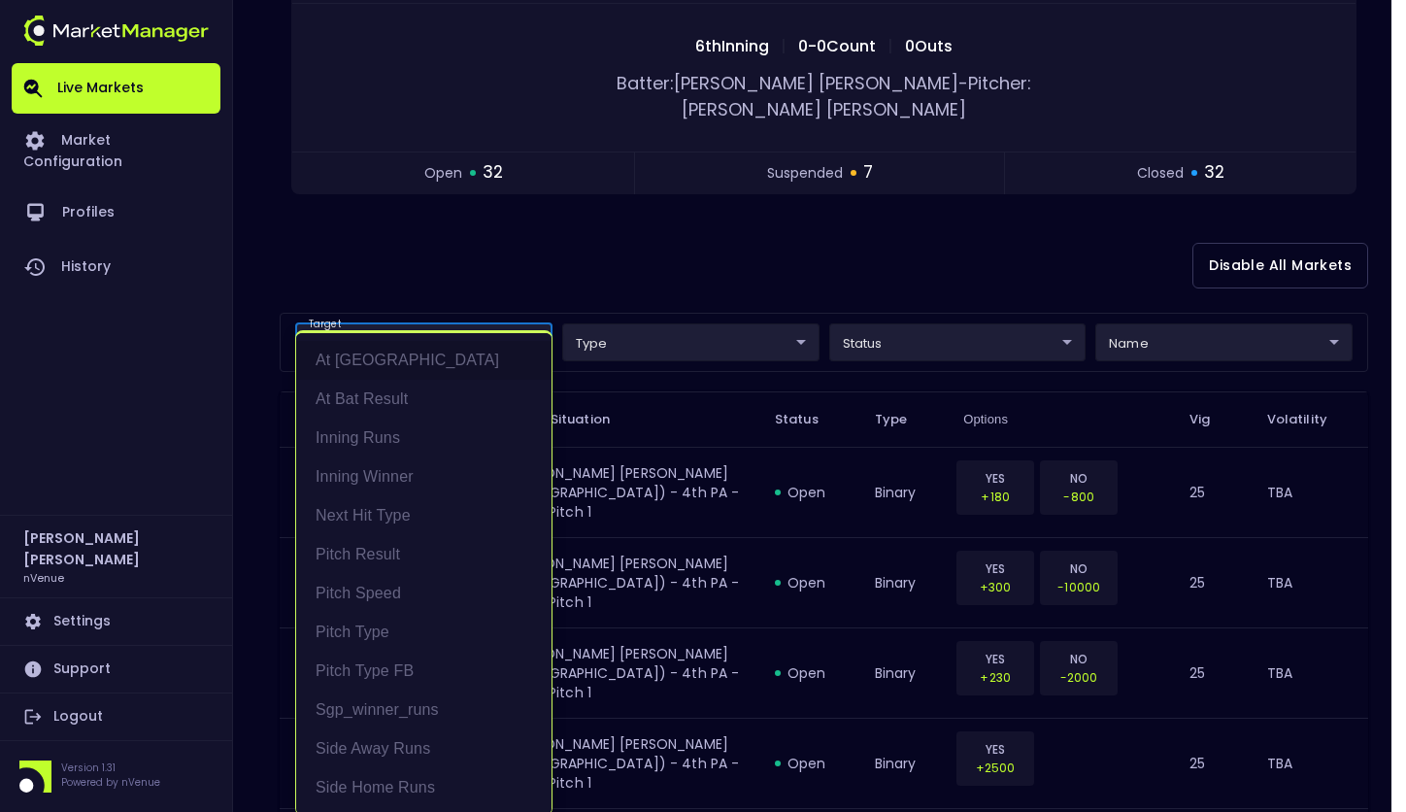
click at [390, 519] on li "Next Hit Type" at bounding box center [423, 515] width 255 height 39
type input "Next Hit Type"
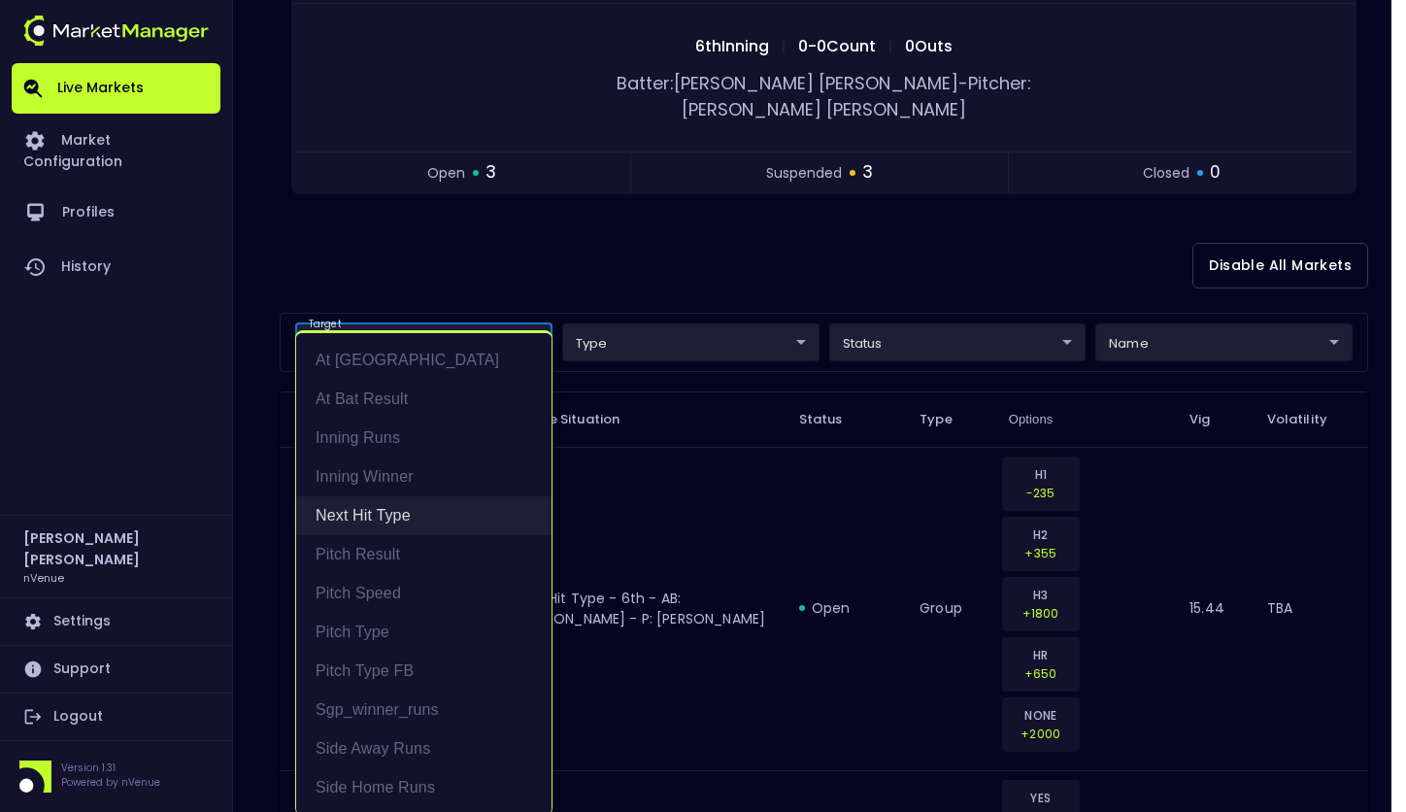
click at [378, 512] on li "Next Hit Type" at bounding box center [423, 515] width 255 height 39
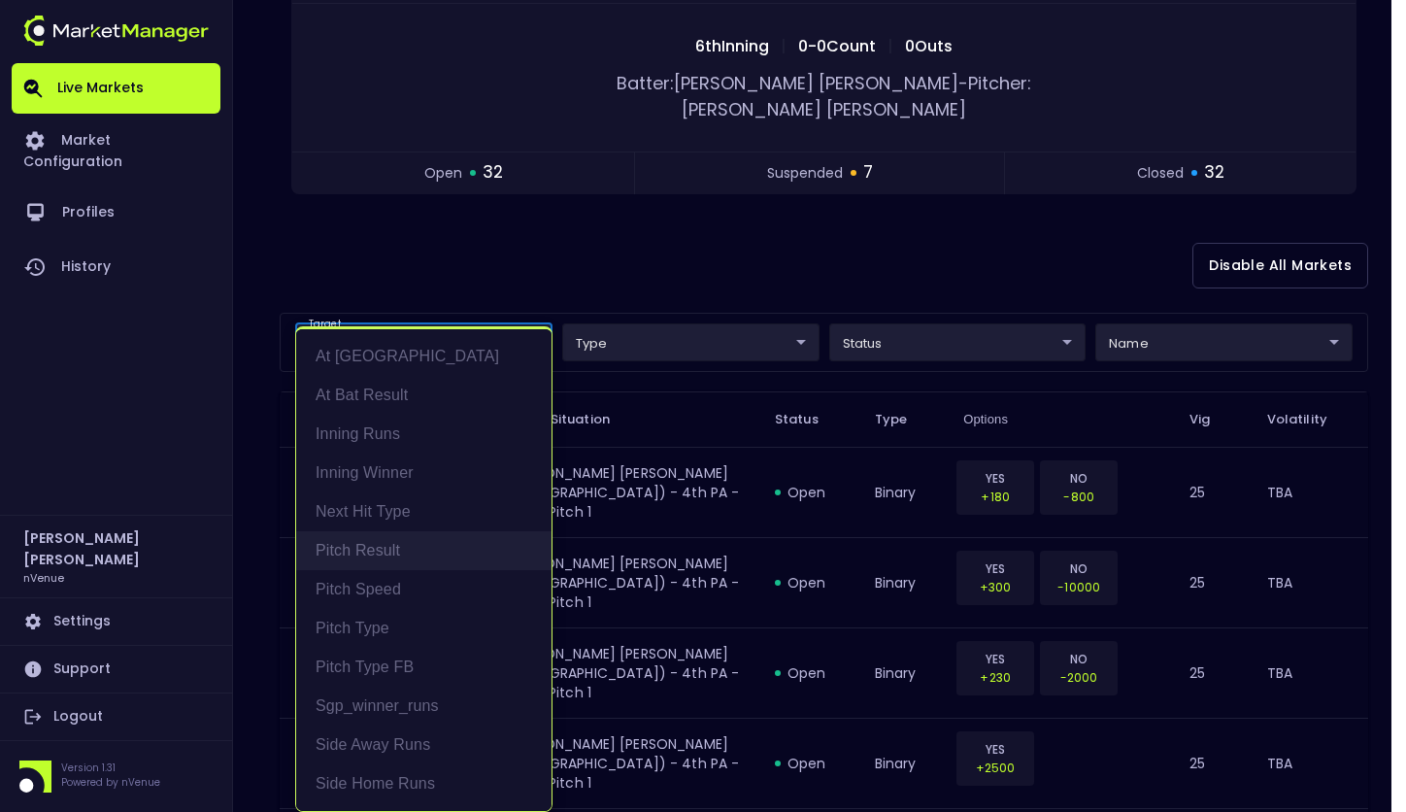
scroll to position [4, 0]
click at [382, 481] on li "Inning Winner" at bounding box center [423, 473] width 255 height 39
type input "Inning Winner"
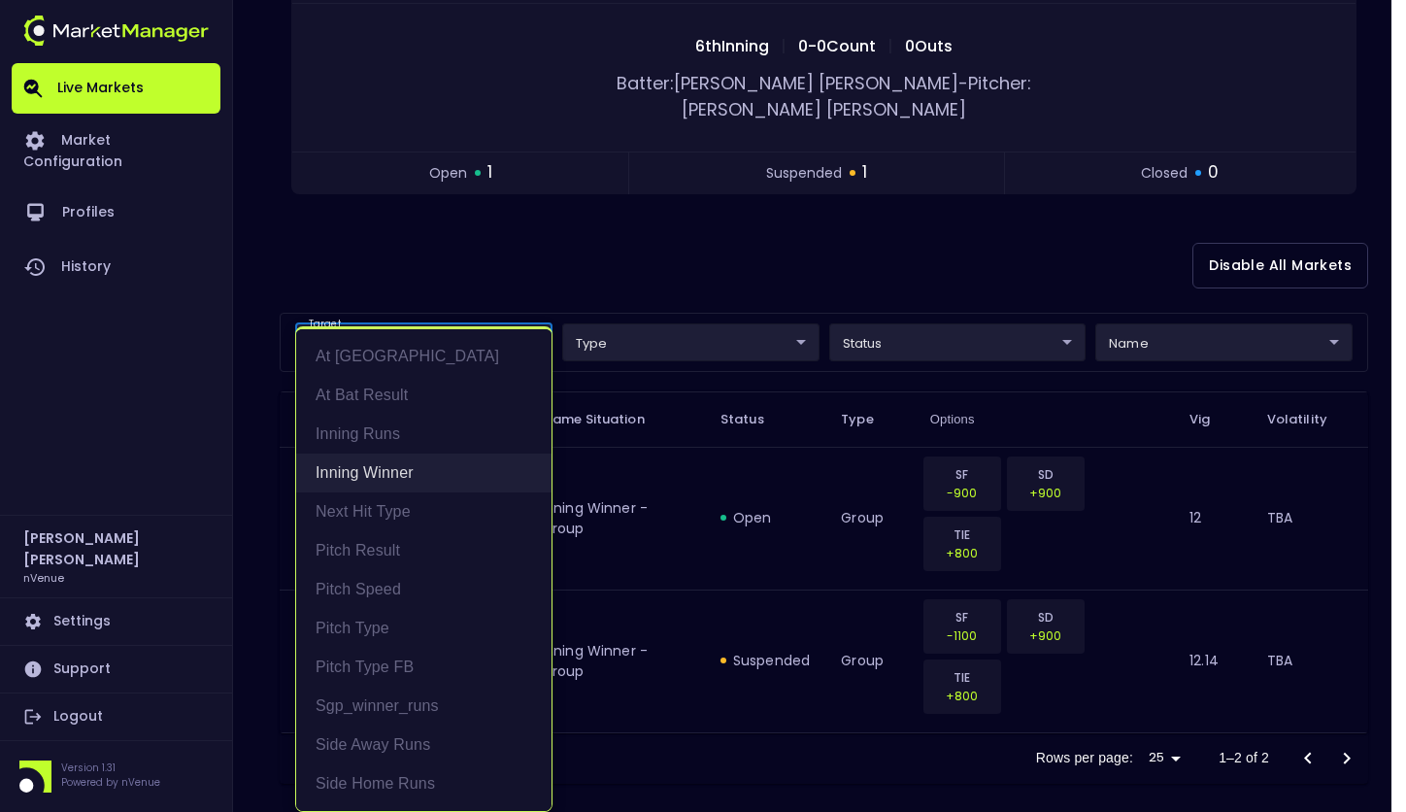
scroll to position [279, 0]
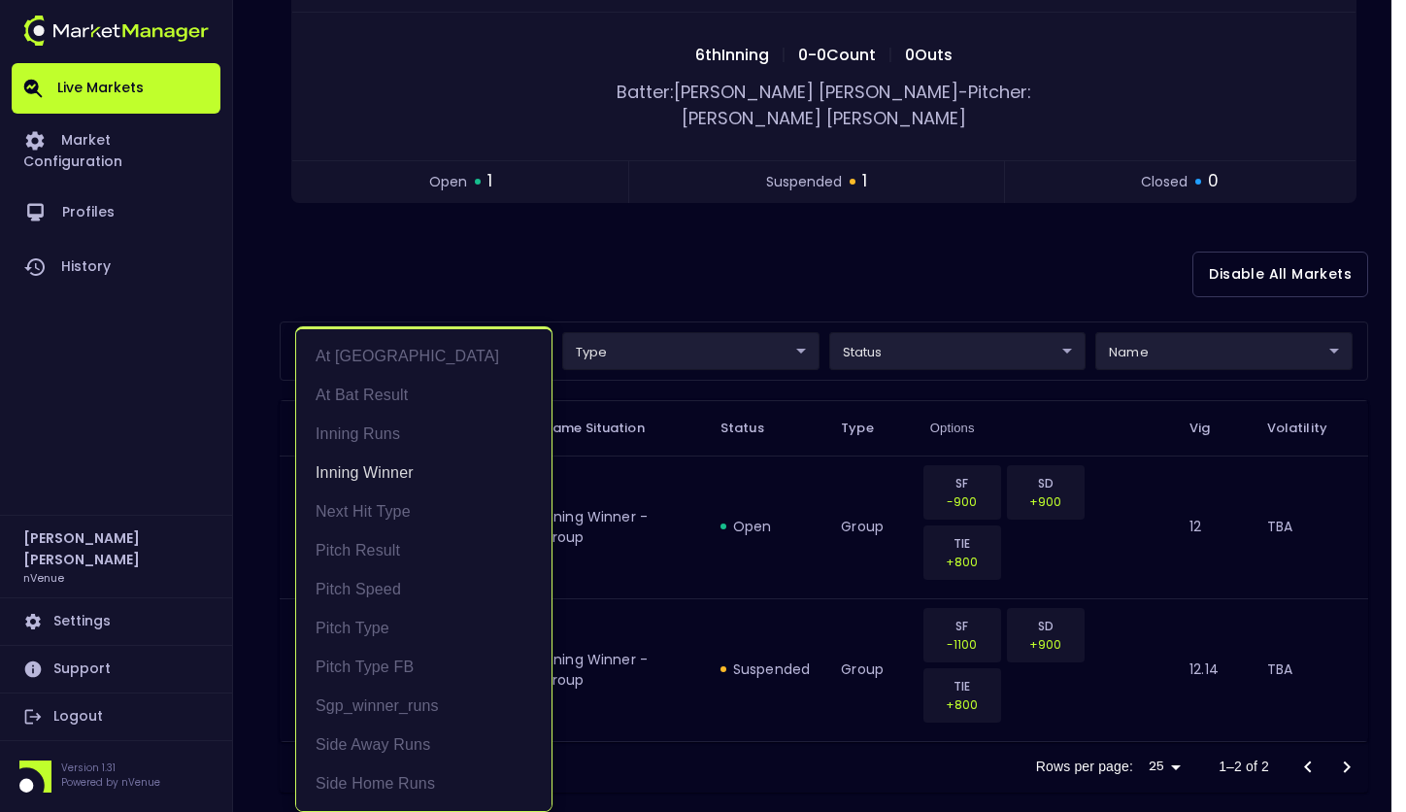
click at [671, 330] on div at bounding box center [703, 406] width 1406 height 812
click at [453, 328] on body "Live Markets Market Configuration Profiles History [PERSON_NAME] nVenue Setting…" at bounding box center [703, 280] width 1406 height 1118
click at [393, 475] on li "Inning Winner" at bounding box center [423, 476] width 255 height 39
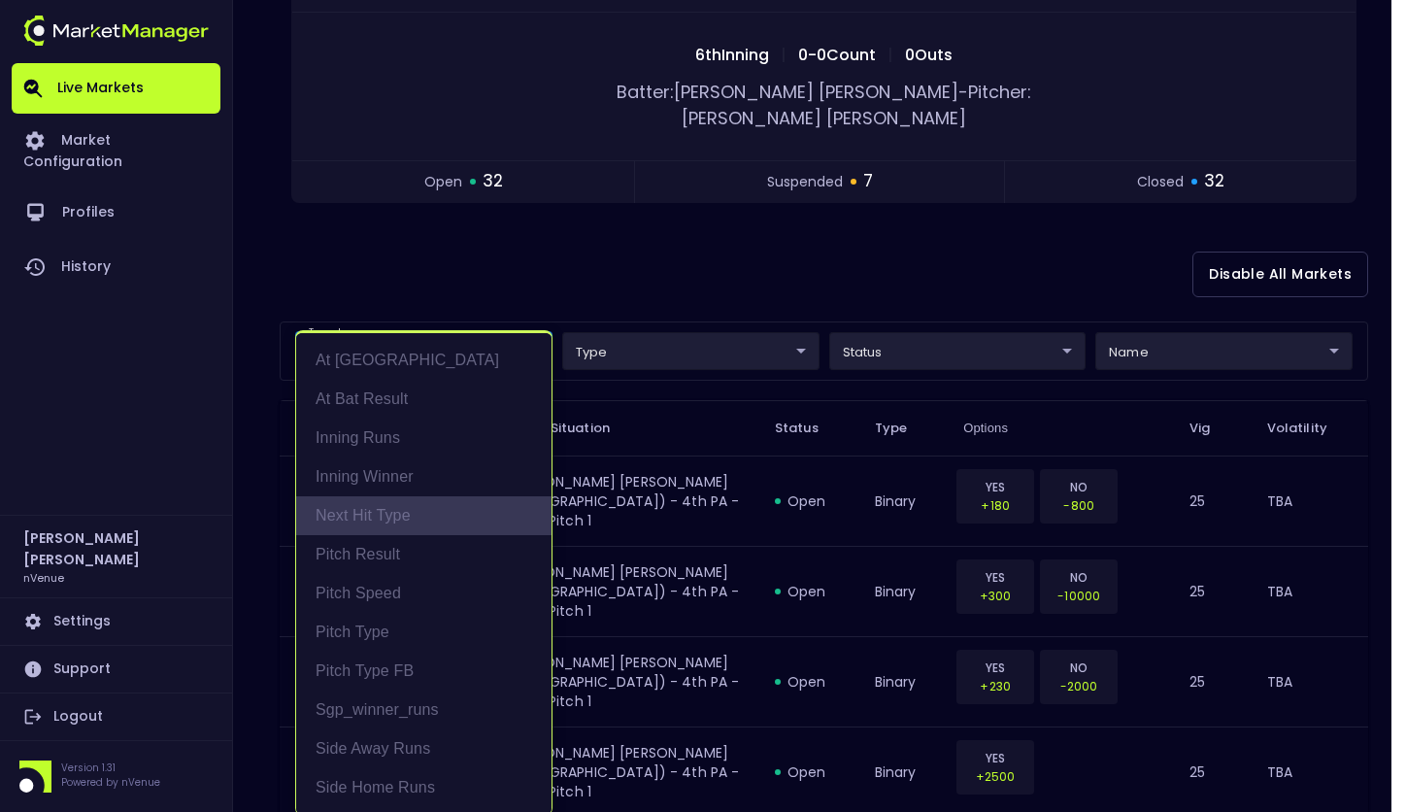
click at [393, 509] on li "Next Hit Type" at bounding box center [423, 515] width 255 height 39
type input "Next Hit Type"
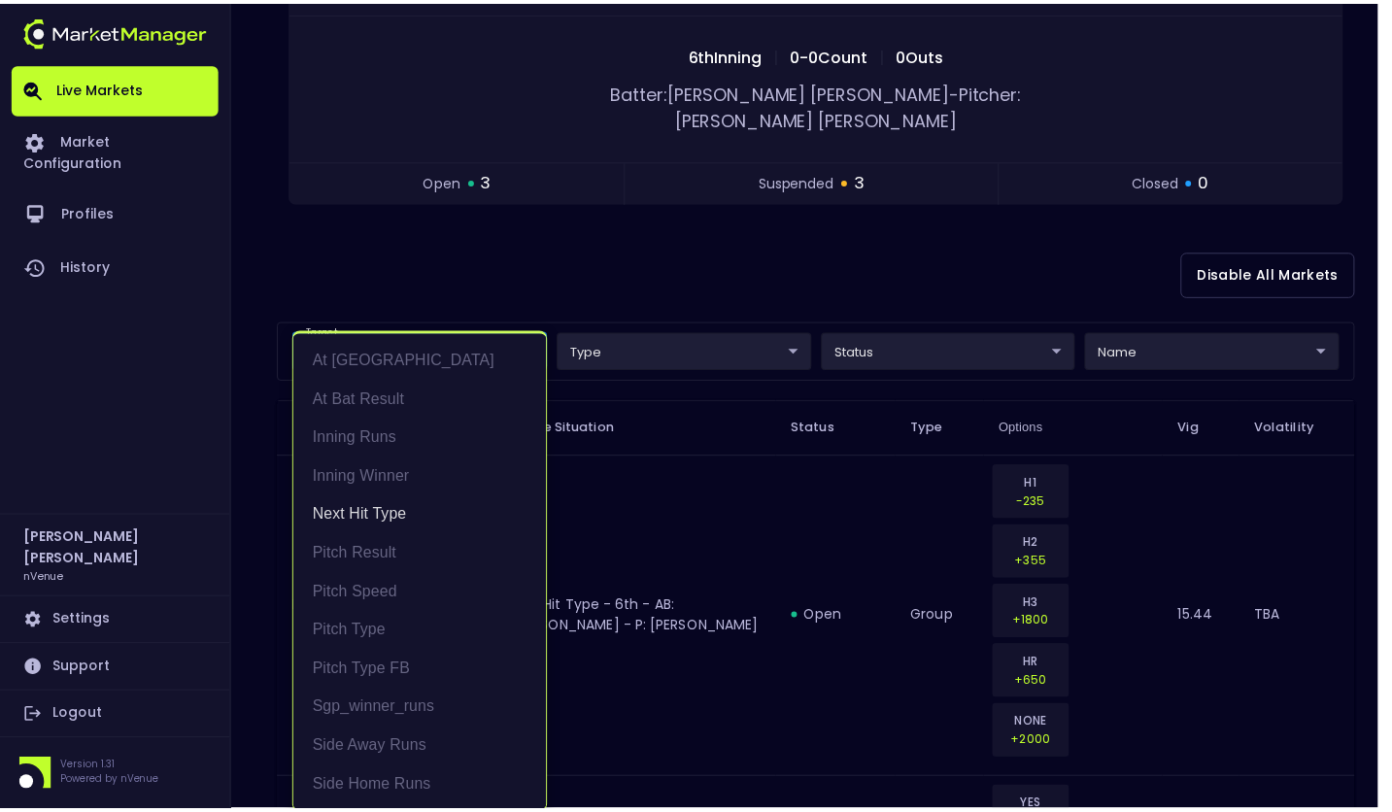
scroll to position [4, 0]
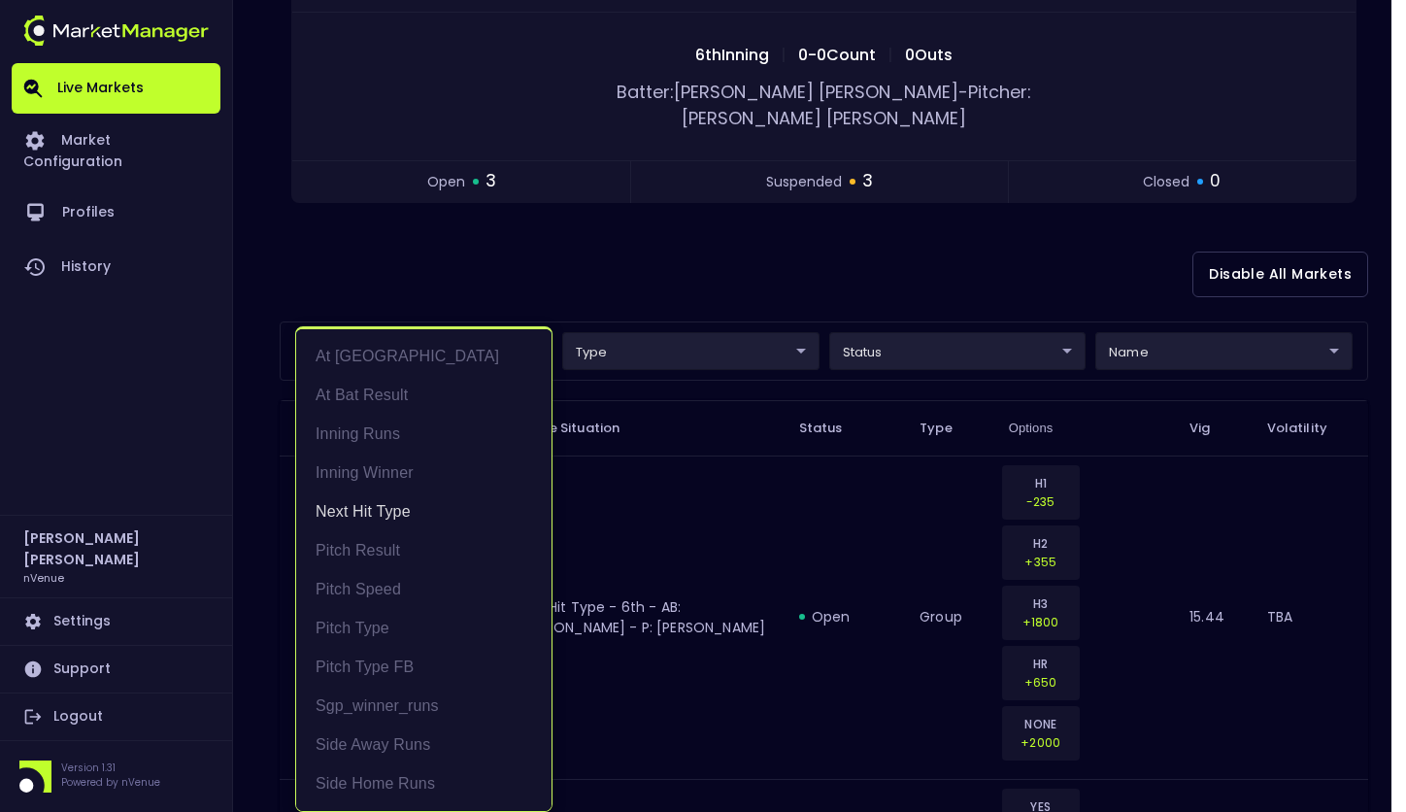
click at [652, 266] on div at bounding box center [703, 406] width 1406 height 812
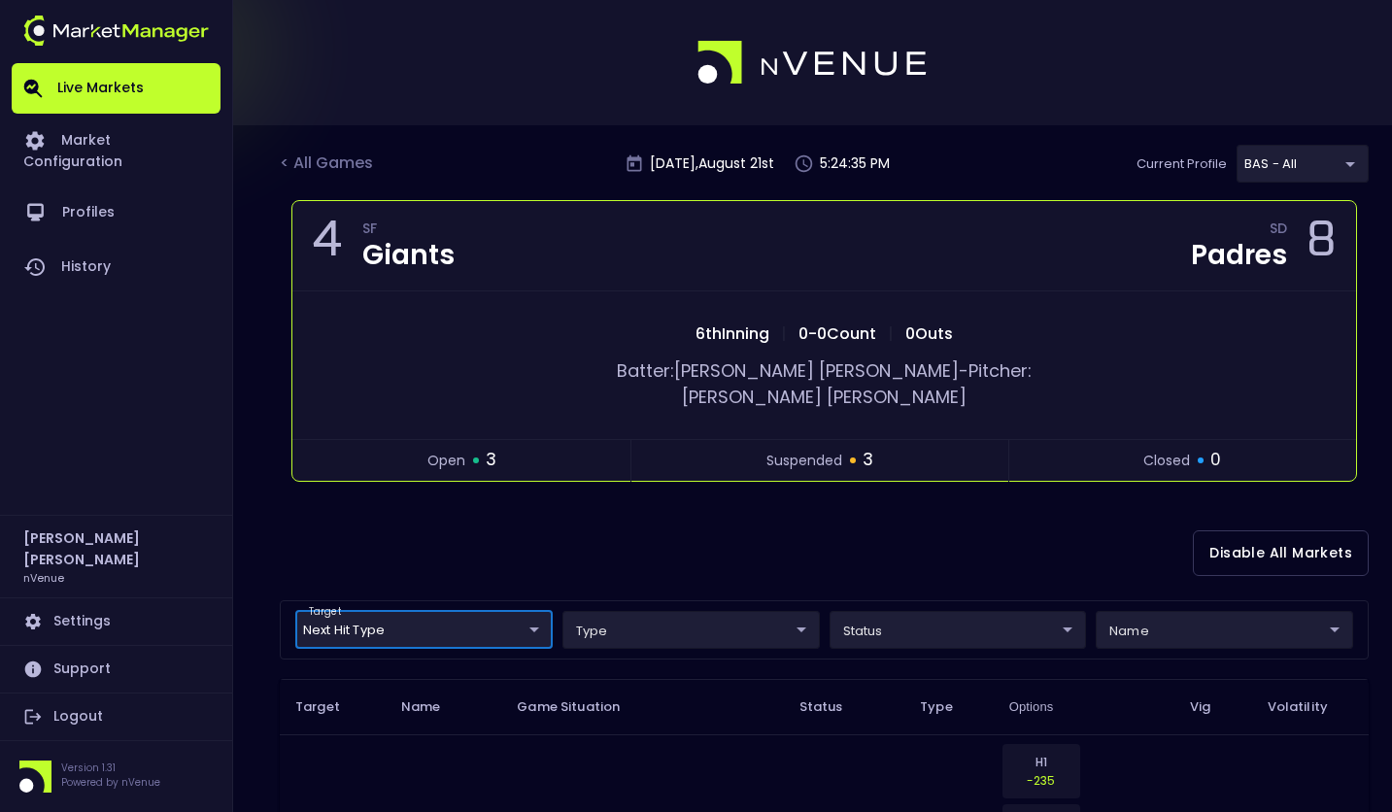
scroll to position [0, 0]
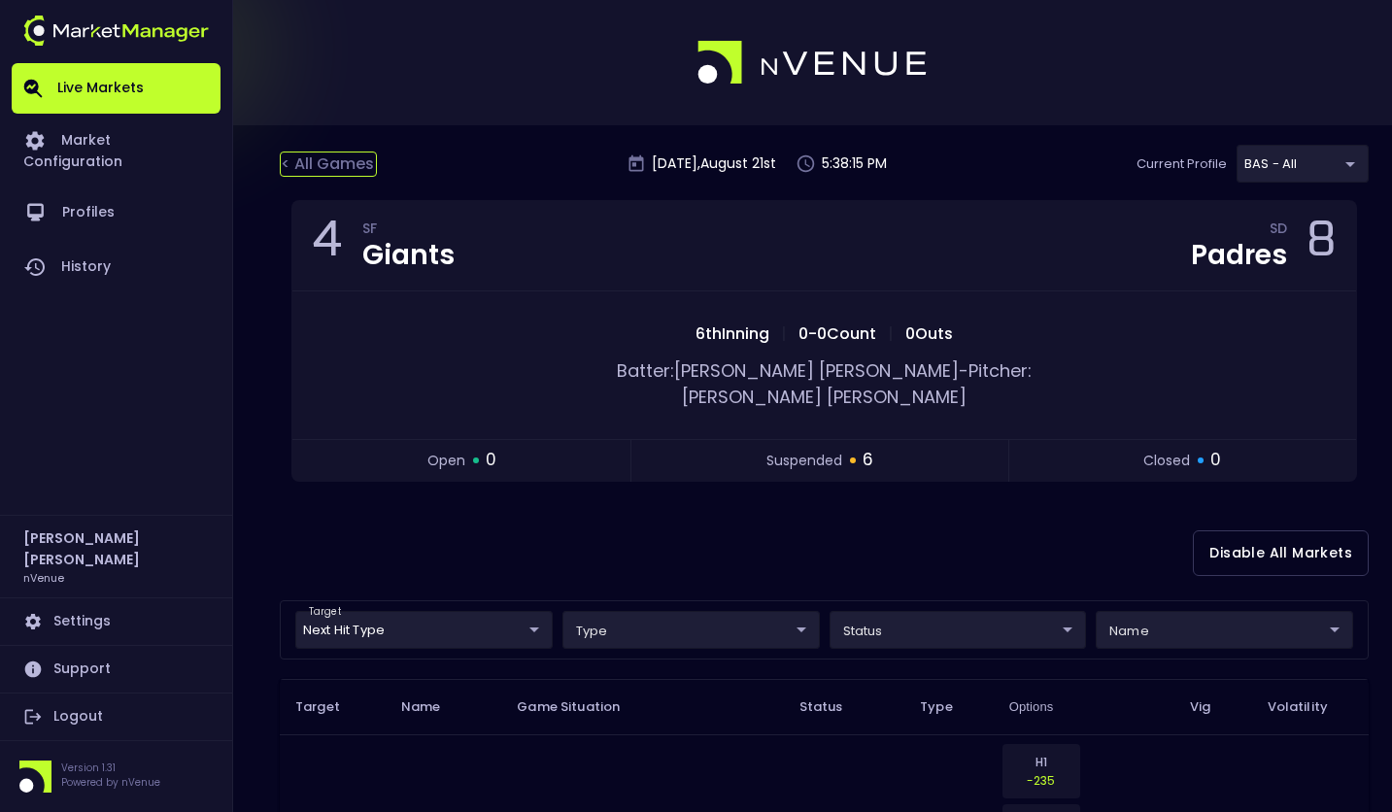
click at [324, 168] on div "< All Games" at bounding box center [328, 164] width 97 height 25
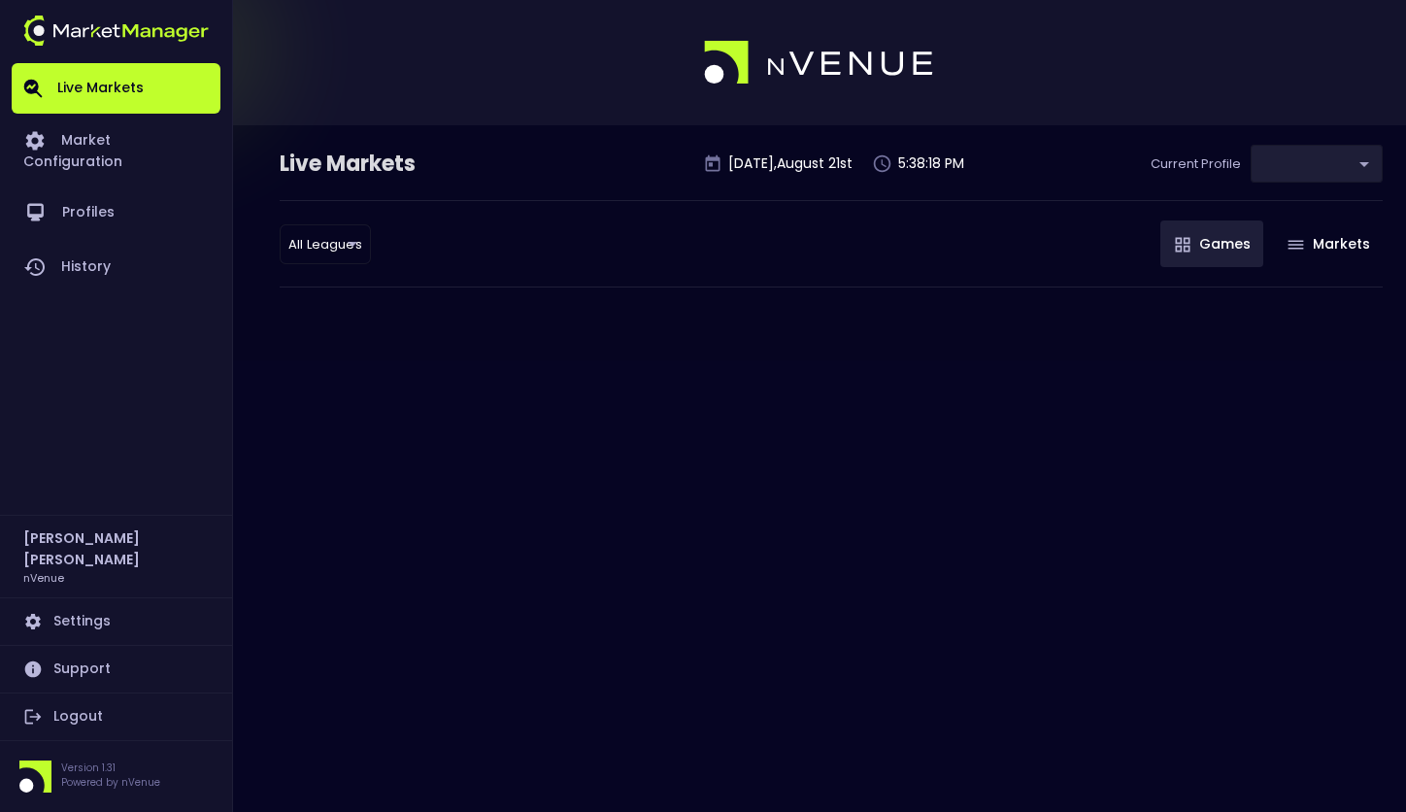
type input "0d810fa5-e353-4d9c-b11d-31f095cae871"
